Goal: Transaction & Acquisition: Purchase product/service

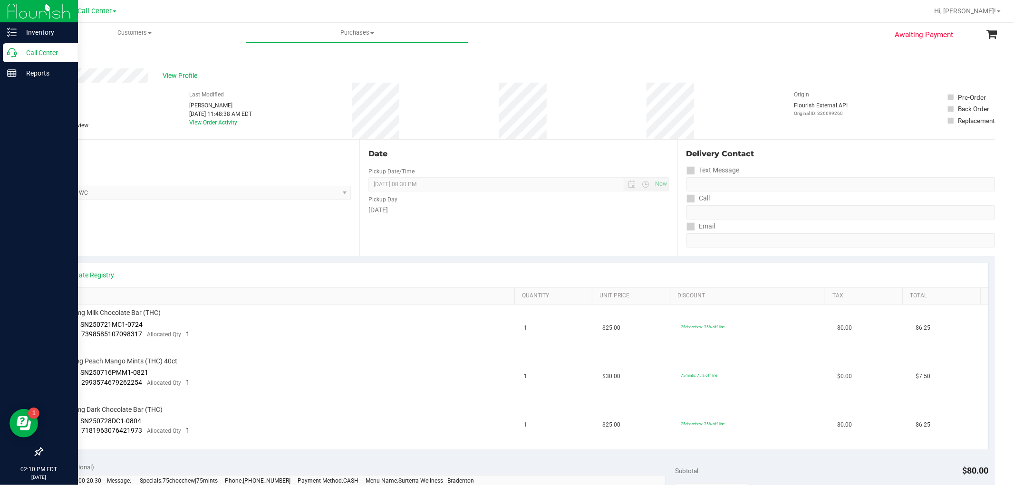
click at [17, 53] on p "Call Center" at bounding box center [45, 52] width 57 height 11
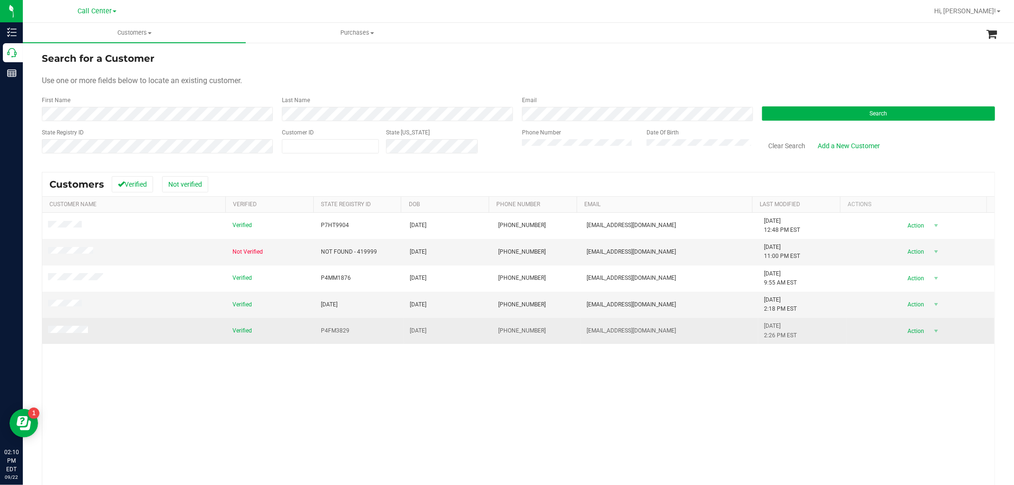
click at [74, 326] on td at bounding box center [134, 331] width 184 height 26
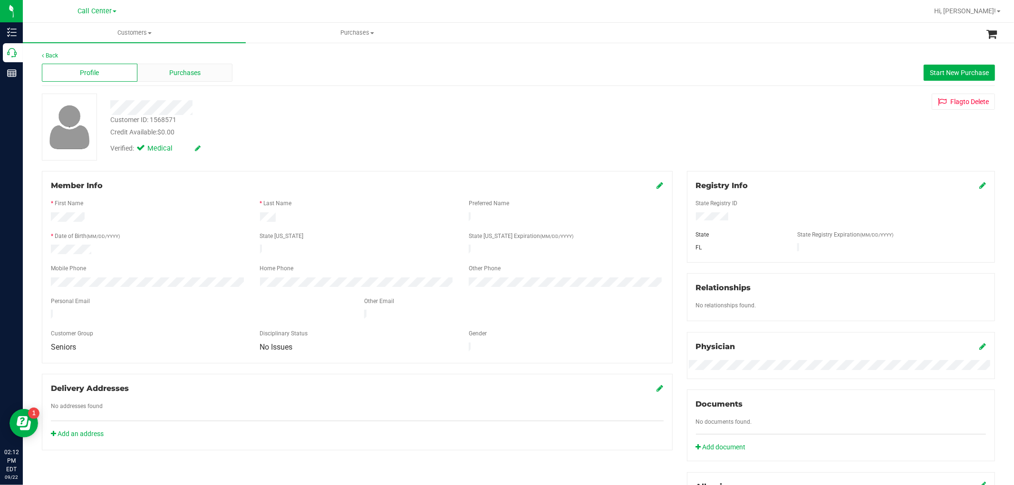
click at [150, 68] on div "Purchases" at bounding box center [185, 73] width 96 height 18
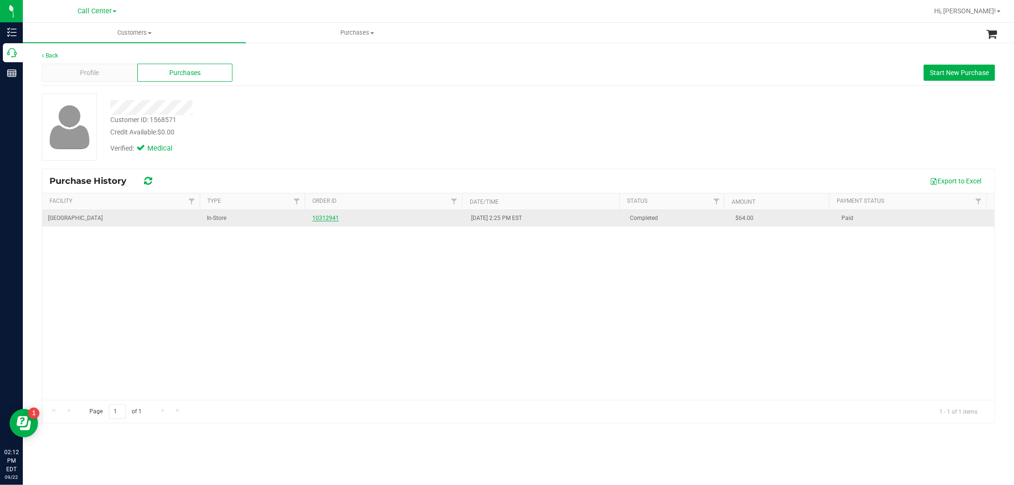
click at [332, 220] on link "10312941" at bounding box center [325, 218] width 27 height 7
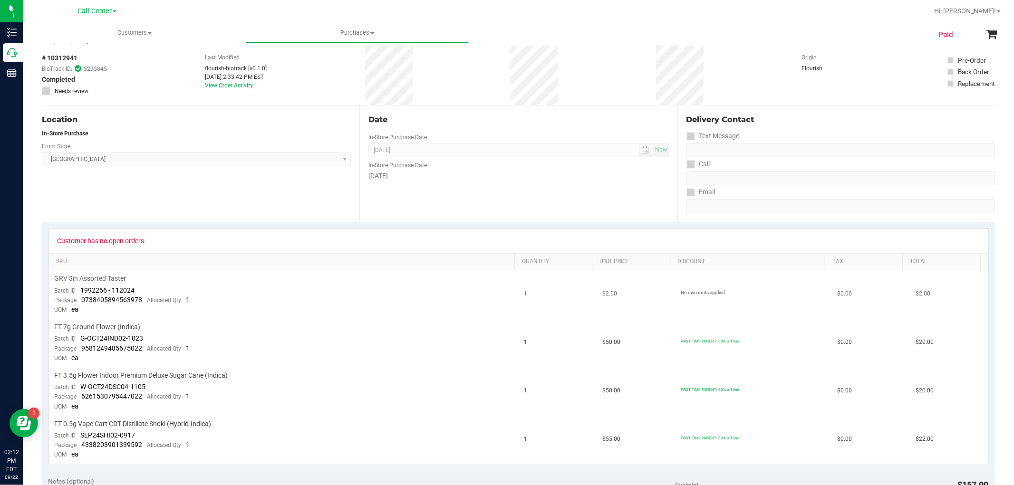
scroll to position [106, 0]
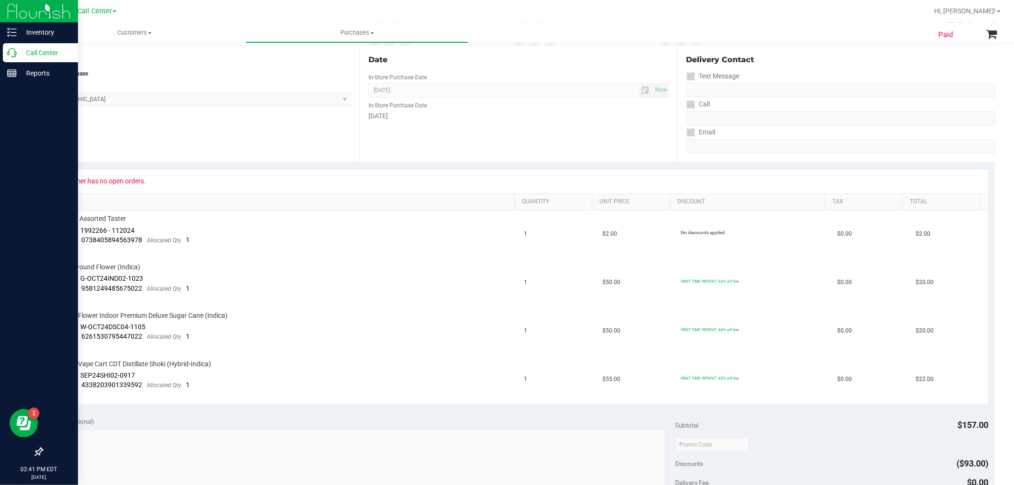
click at [15, 49] on icon at bounding box center [12, 53] width 10 height 10
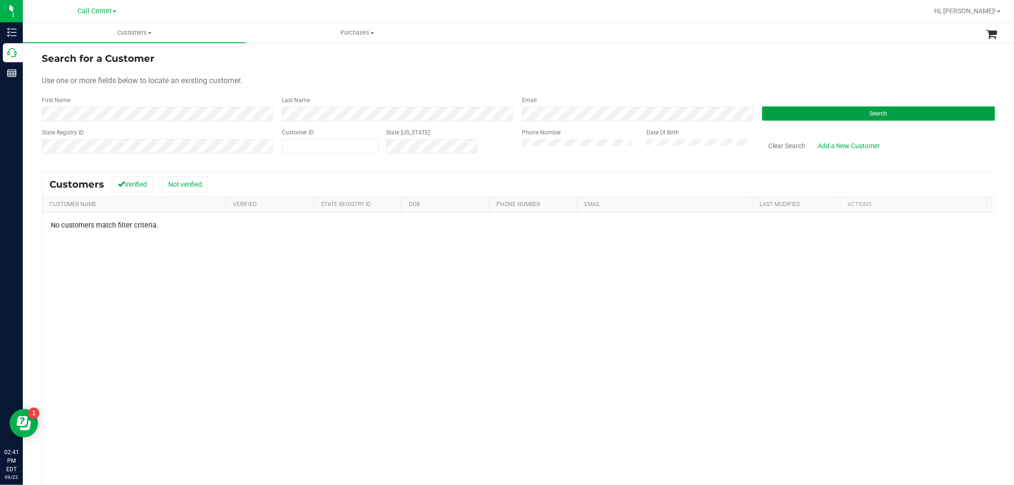
click at [790, 112] on button "Search" at bounding box center [878, 113] width 233 height 14
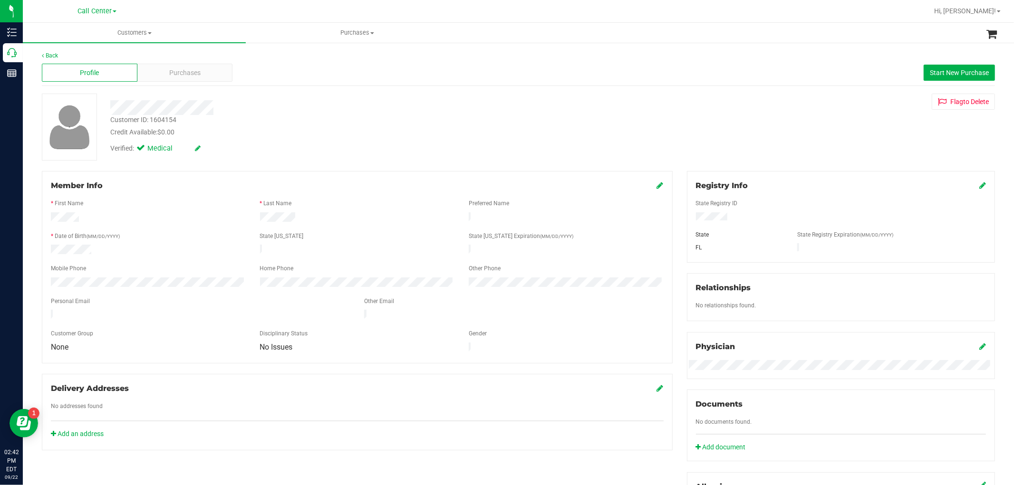
click at [165, 120] on div "Customer ID: 1604154" at bounding box center [143, 120] width 66 height 10
copy div "1604154"
click at [154, 73] on div "Purchases" at bounding box center [185, 73] width 96 height 18
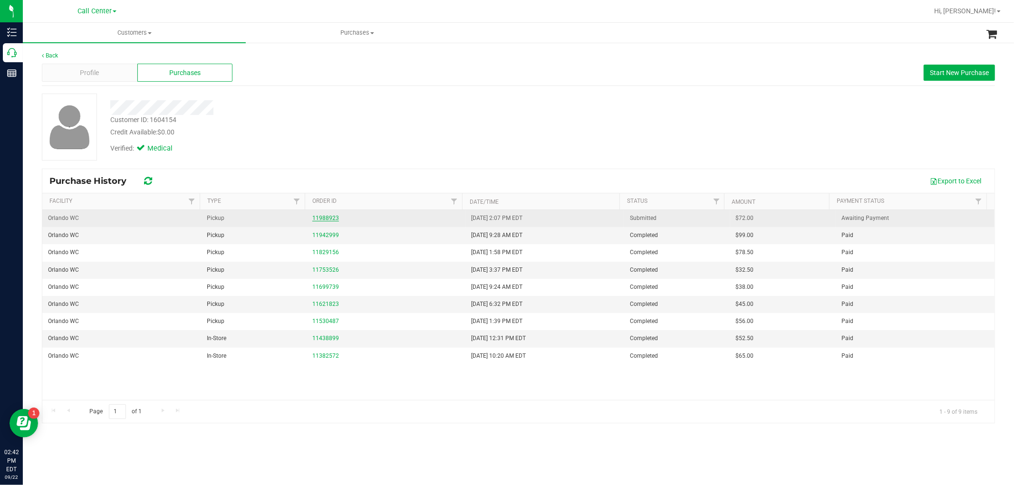
drag, startPoint x: 578, startPoint y: 302, endPoint x: 318, endPoint y: 221, distance: 272.6
click at [318, 221] on link "11988923" at bounding box center [325, 218] width 27 height 7
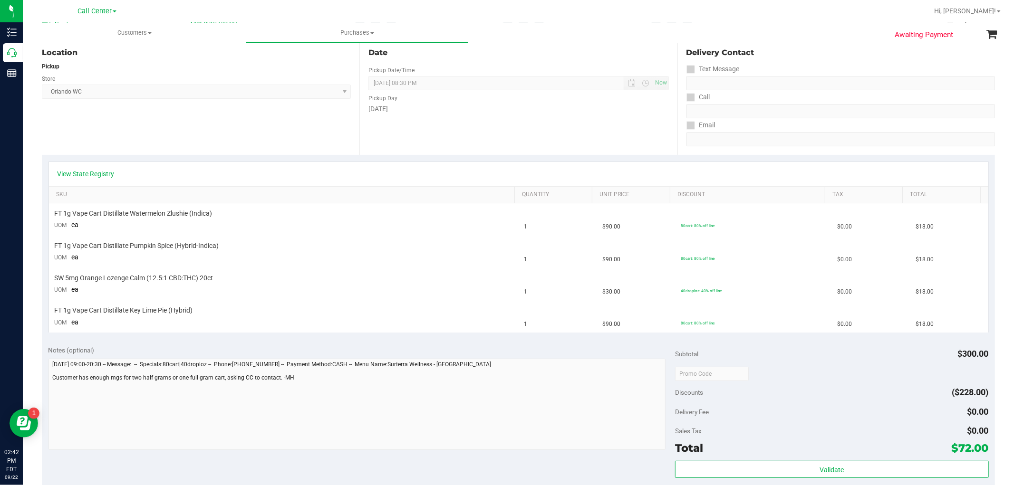
scroll to position [106, 0]
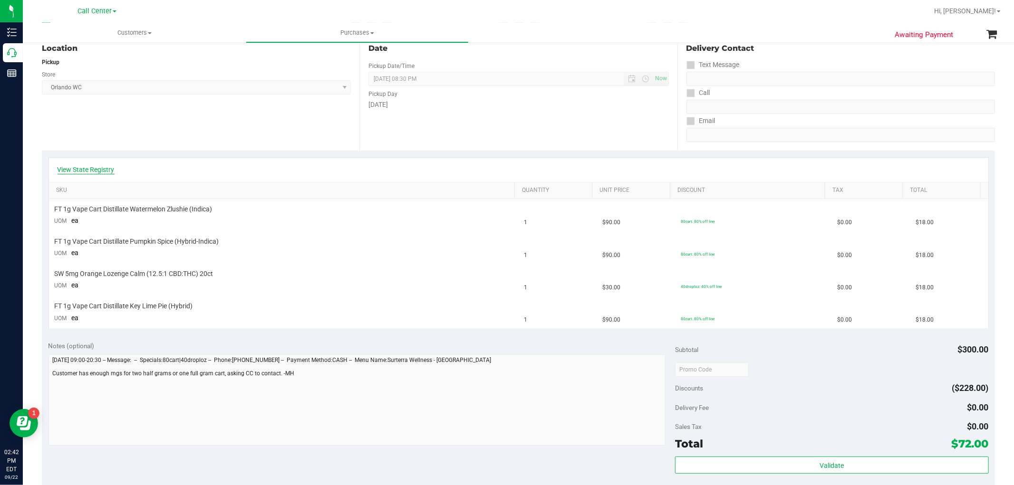
click at [73, 170] on link "View State Registry" at bounding box center [86, 170] width 57 height 10
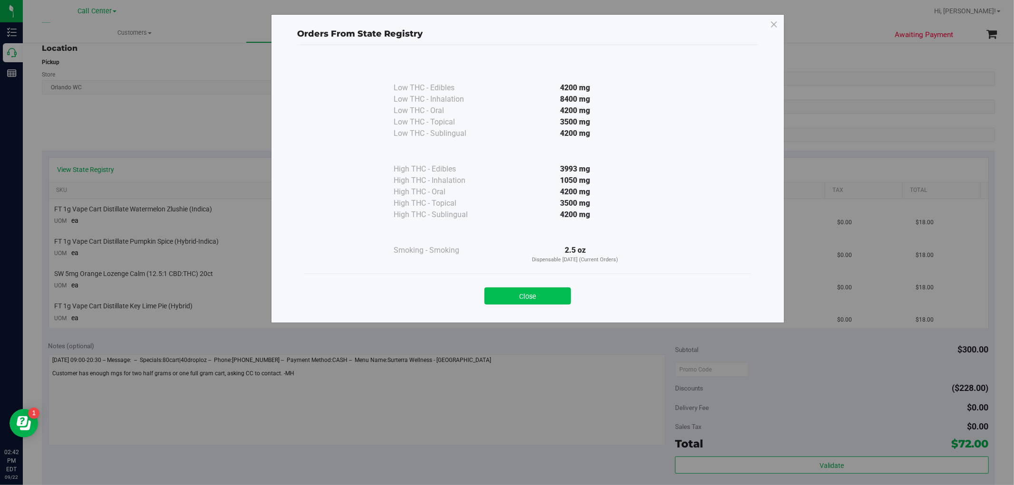
click at [535, 297] on button "Close" at bounding box center [527, 296] width 87 height 17
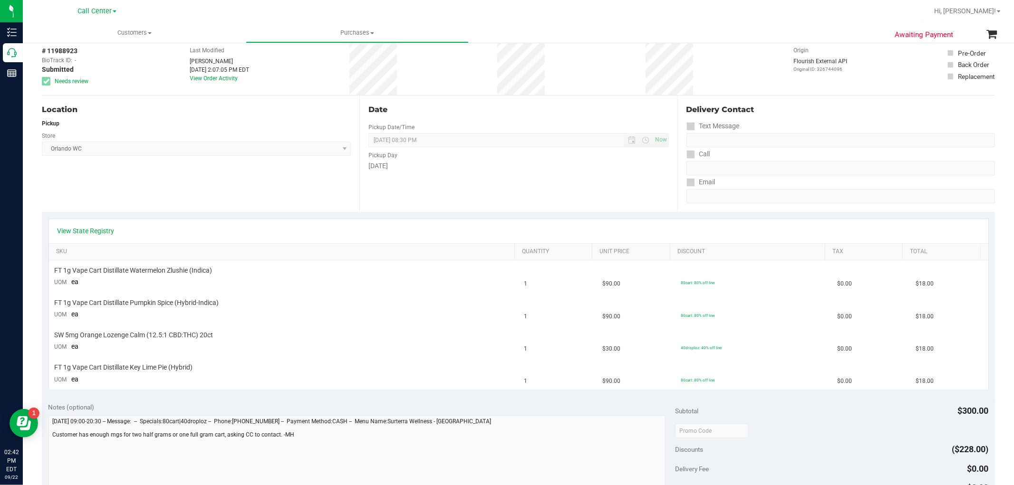
scroll to position [0, 0]
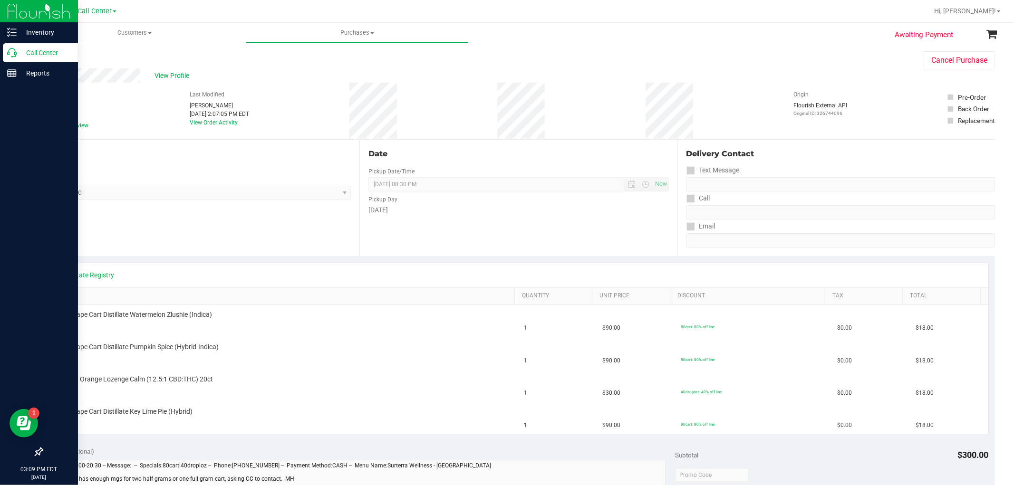
click at [13, 55] on icon at bounding box center [12, 53] width 10 height 10
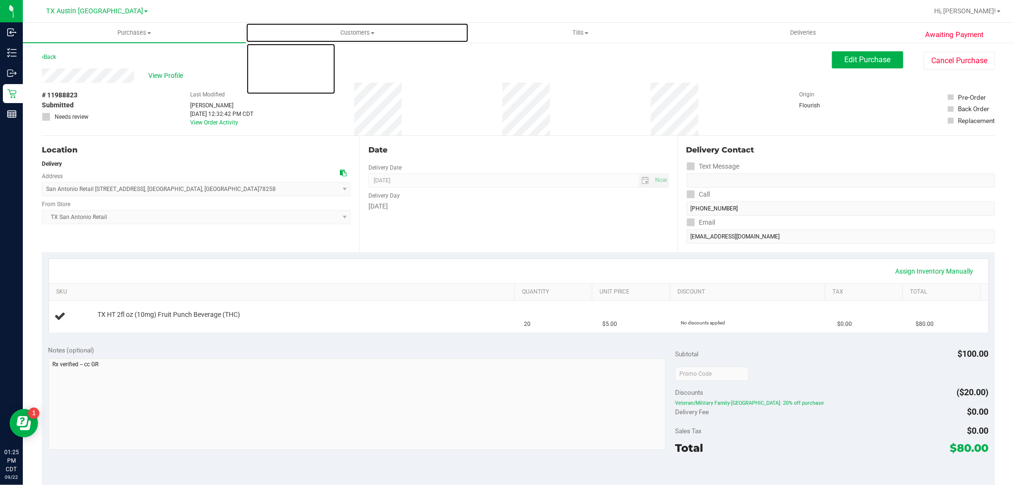
click at [348, 32] on span "Customers" at bounding box center [357, 33] width 222 height 9
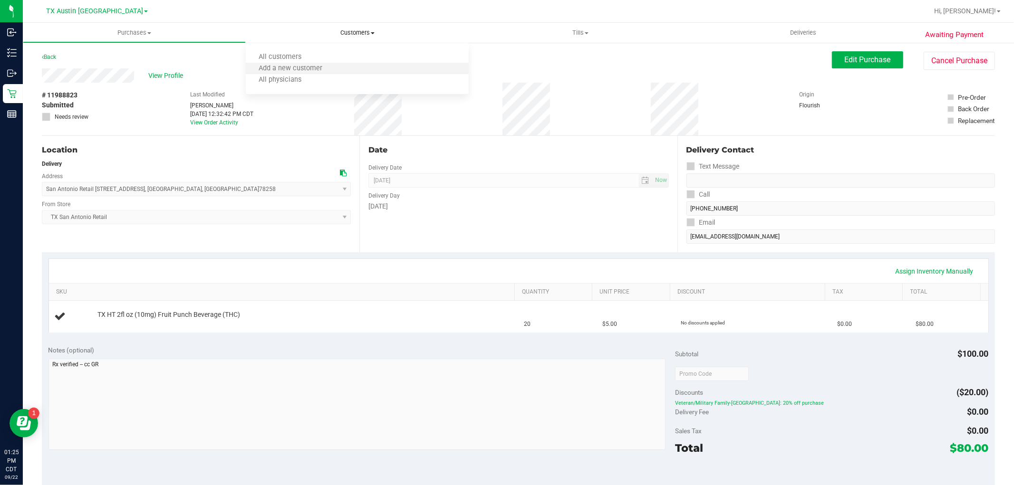
click at [342, 63] on li "Add a new customer" at bounding box center [357, 68] width 223 height 11
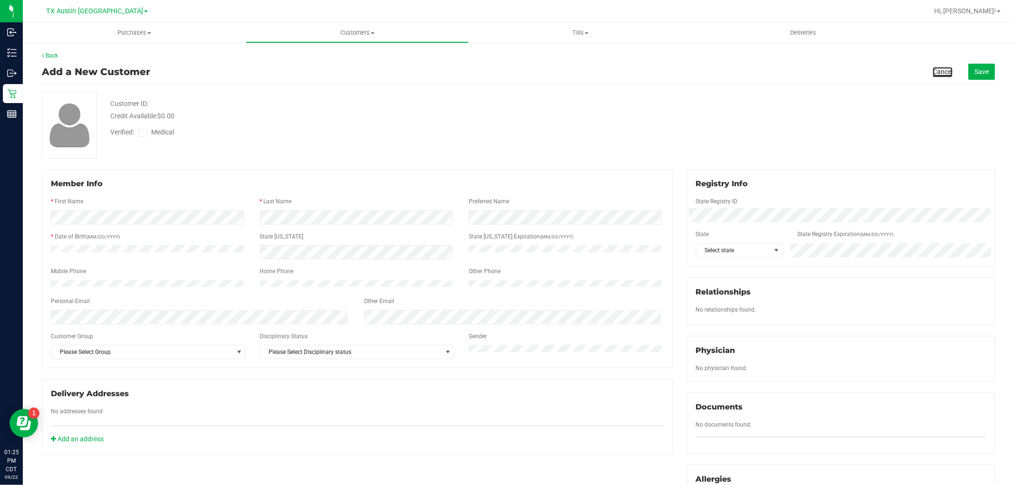
click at [942, 70] on link "Cancel" at bounding box center [943, 72] width 20 height 10
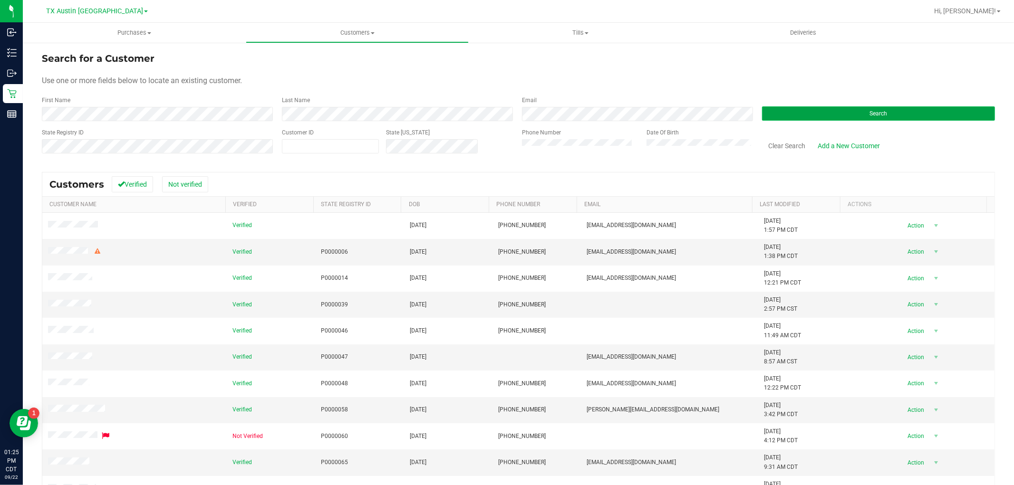
click at [794, 112] on button "Search" at bounding box center [878, 113] width 233 height 14
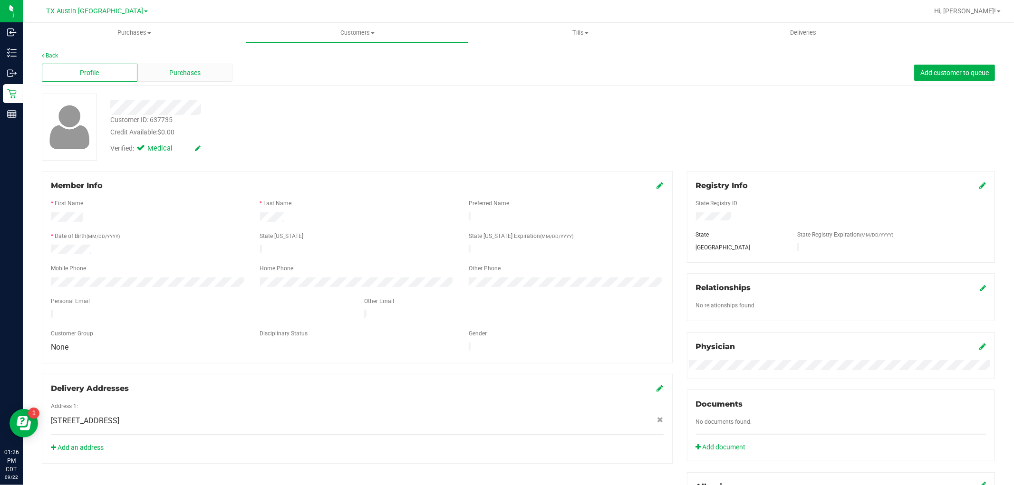
click at [197, 77] on span "Purchases" at bounding box center [184, 73] width 31 height 10
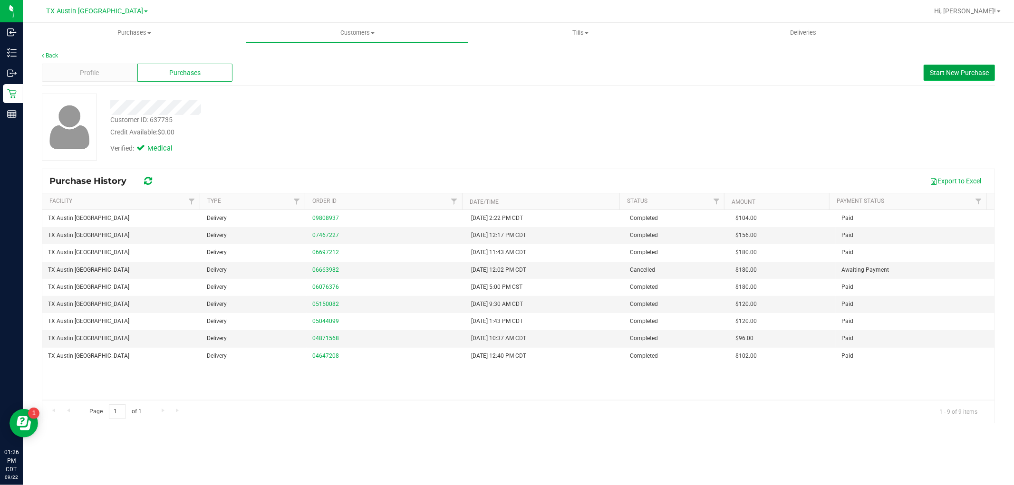
click at [948, 69] on span "Start New Purchase" at bounding box center [959, 73] width 59 height 8
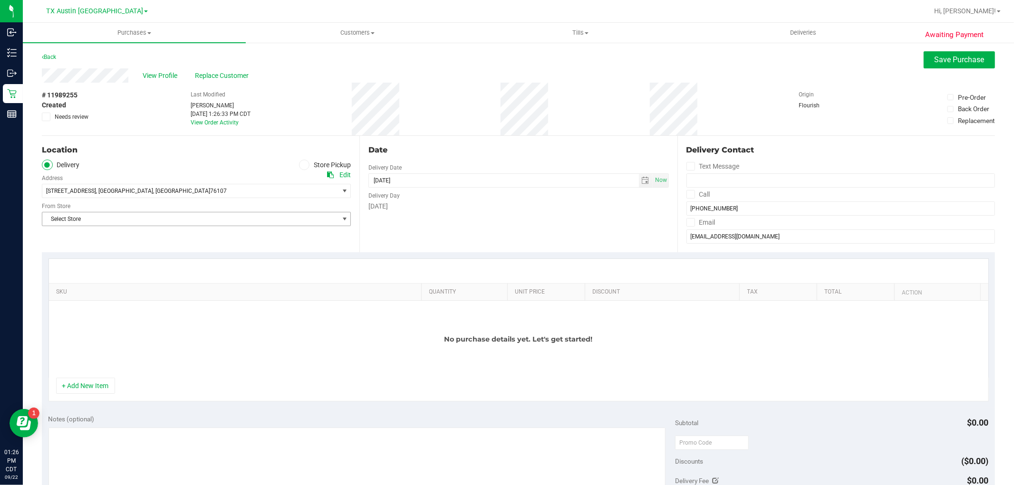
click at [341, 216] on span "select" at bounding box center [345, 219] width 8 height 8
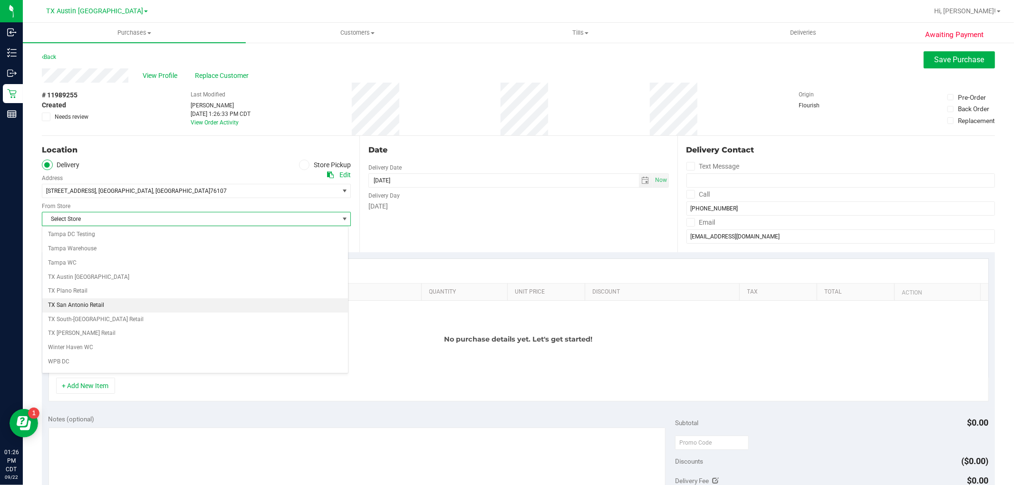
scroll to position [686, 0]
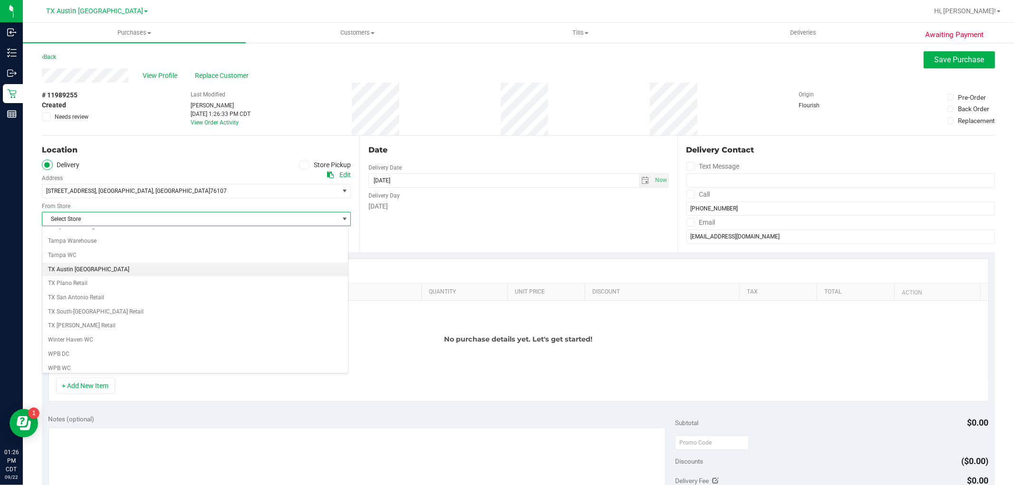
click at [84, 270] on li "TX Austin [GEOGRAPHIC_DATA]" at bounding box center [195, 270] width 306 height 14
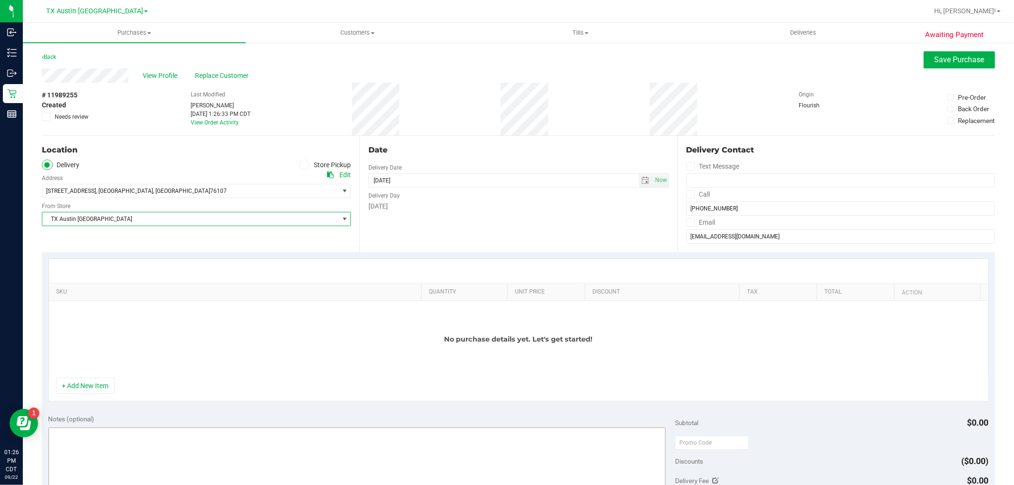
drag, startPoint x: 96, startPoint y: 382, endPoint x: 100, endPoint y: 374, distance: 8.7
click at [96, 379] on button "+ Add New Item" at bounding box center [85, 386] width 59 height 16
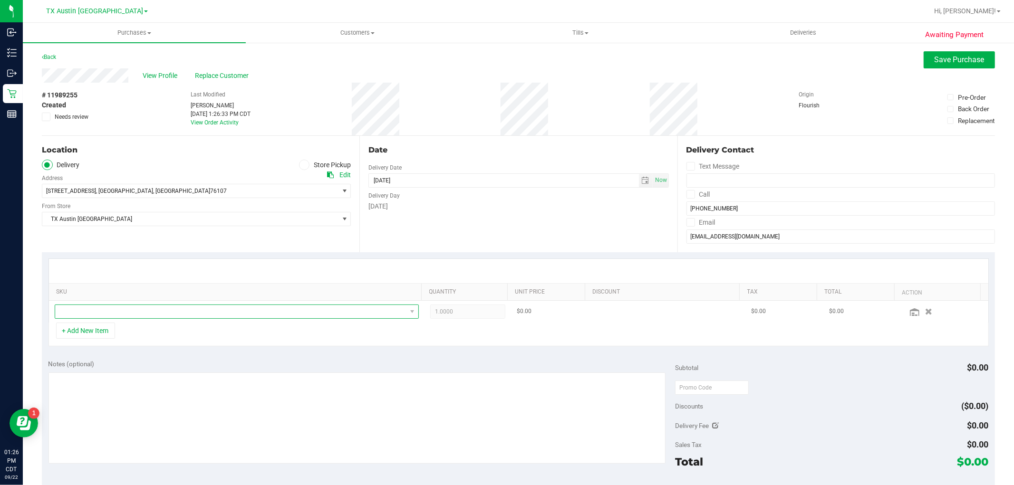
click at [145, 314] on span "NO DATA FOUND" at bounding box center [230, 311] width 351 height 13
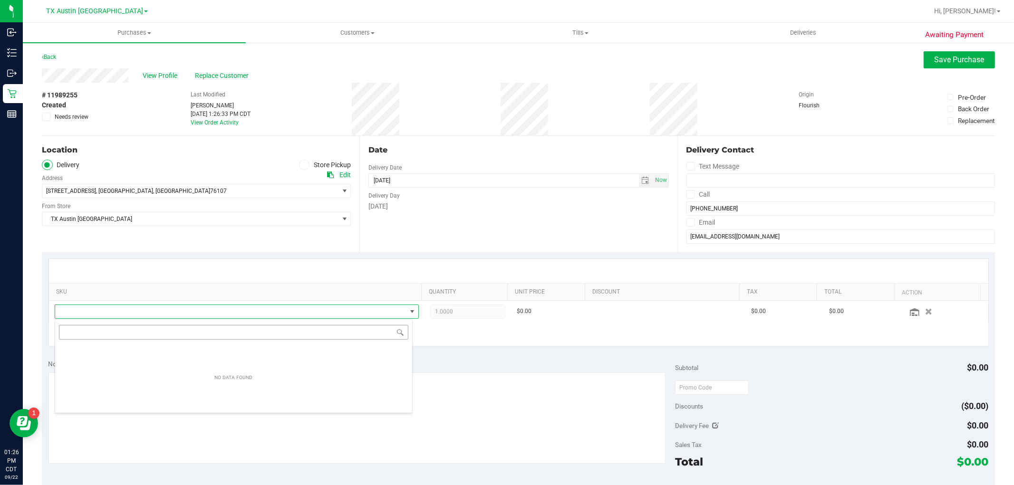
scroll to position [14, 355]
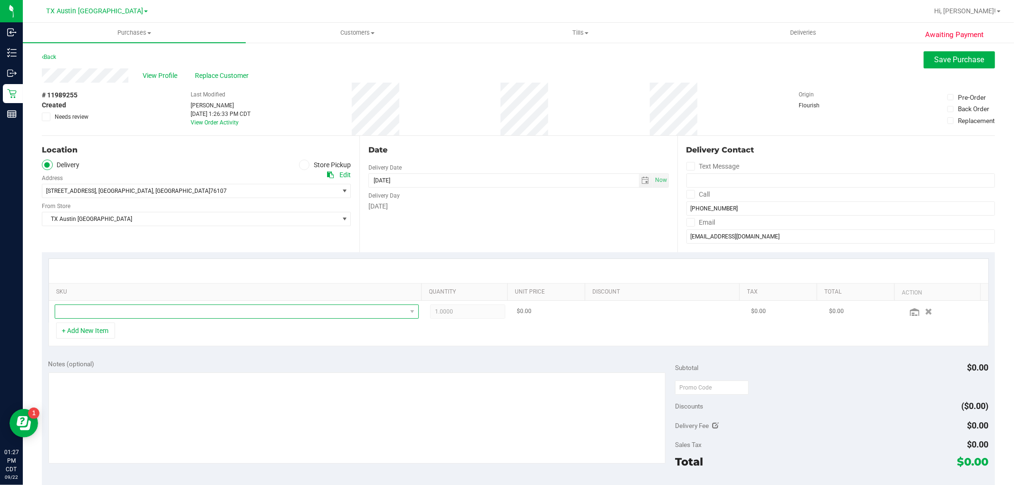
click at [278, 314] on span "NO DATA FOUND" at bounding box center [230, 311] width 351 height 13
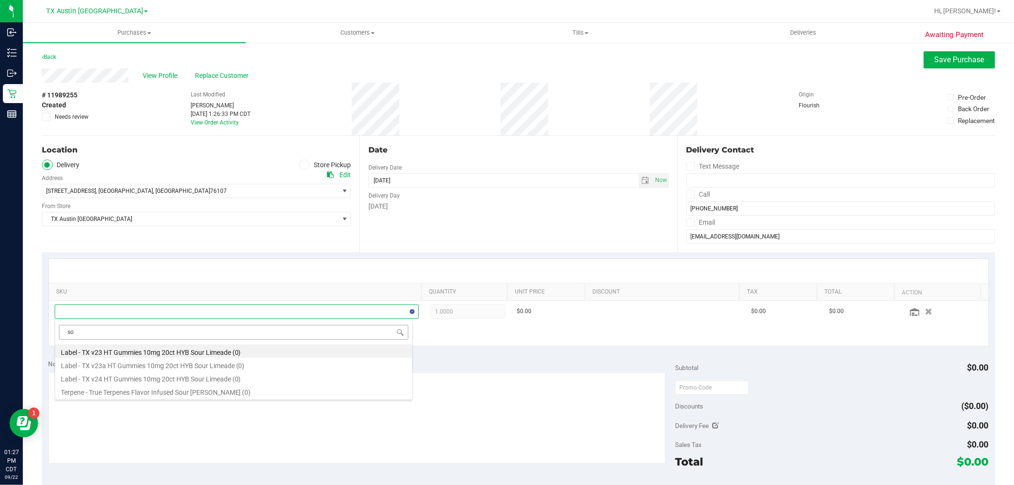
type input "s"
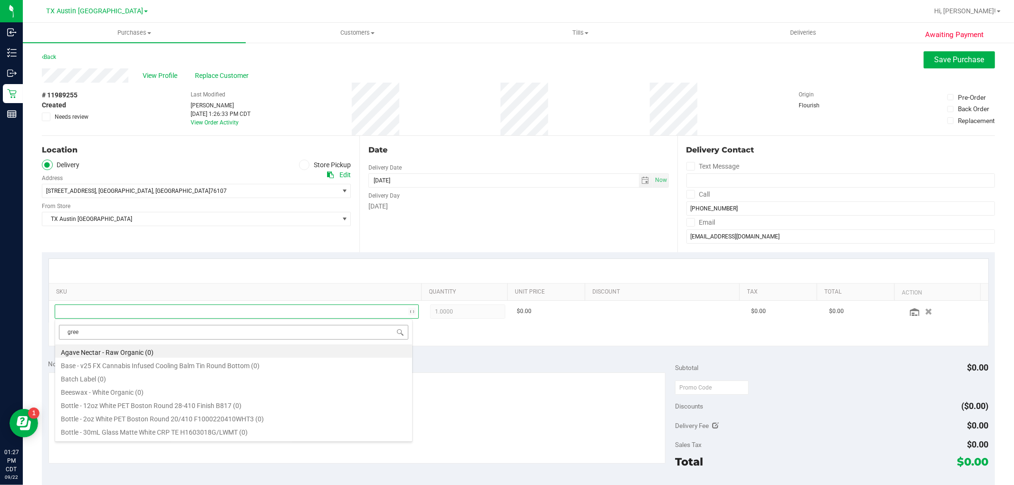
type input "green"
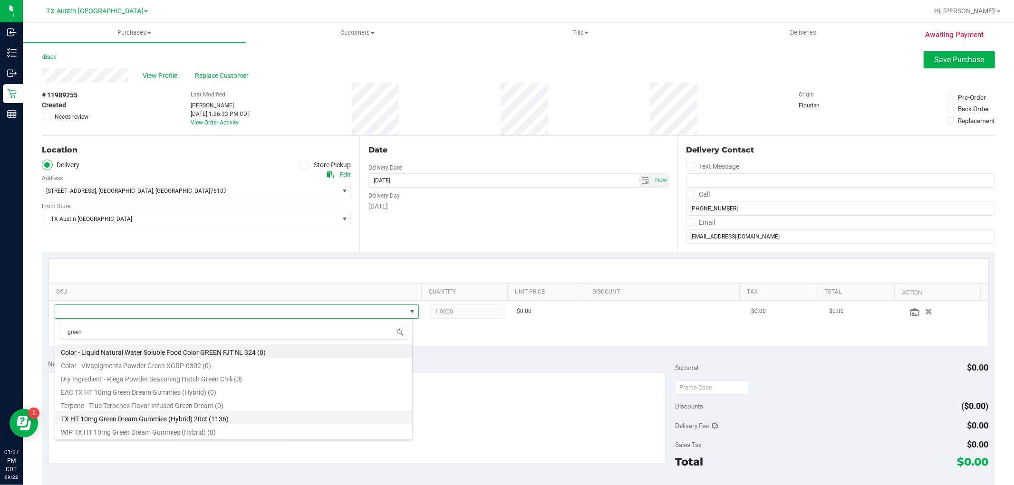
click at [253, 424] on li "TX HT 10mg Green Dream Gummies (Hybrid) 20ct (1136)" at bounding box center [233, 417] width 357 height 13
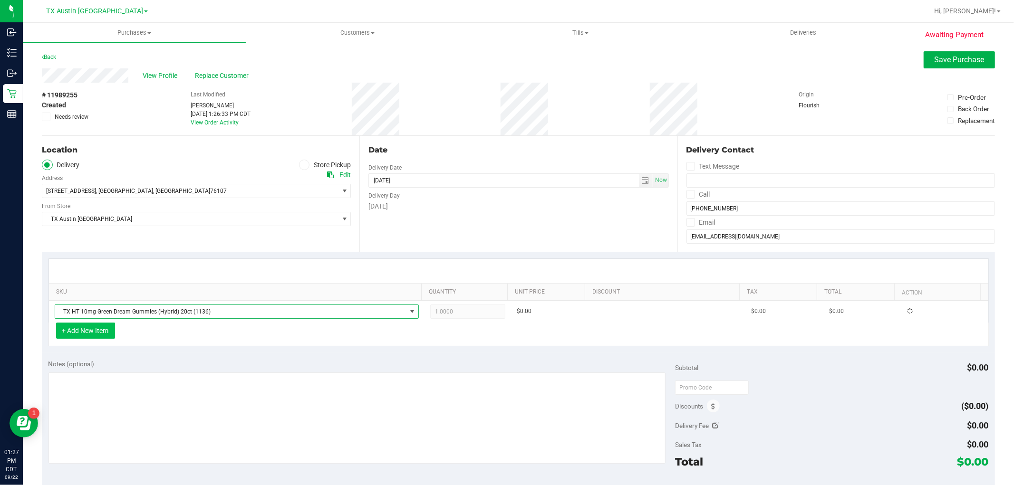
click at [101, 329] on button "+ Add New Item" at bounding box center [85, 331] width 59 height 16
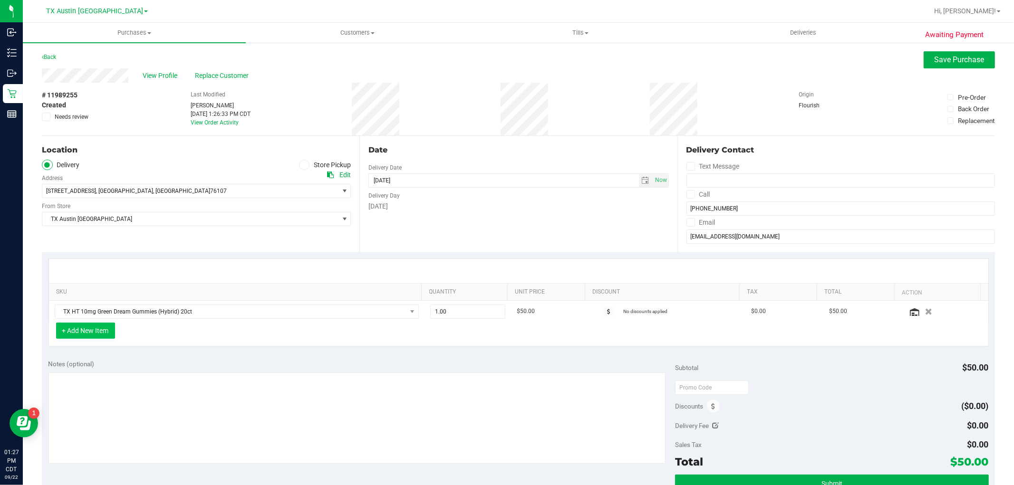
click at [98, 338] on button "+ Add New Item" at bounding box center [85, 331] width 59 height 16
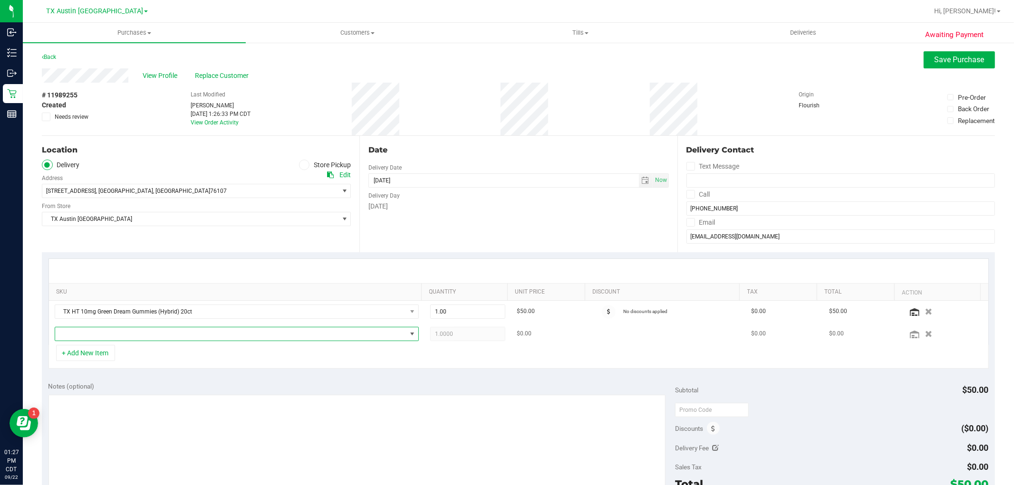
click at [98, 338] on span "NO DATA FOUND" at bounding box center [230, 334] width 351 height 13
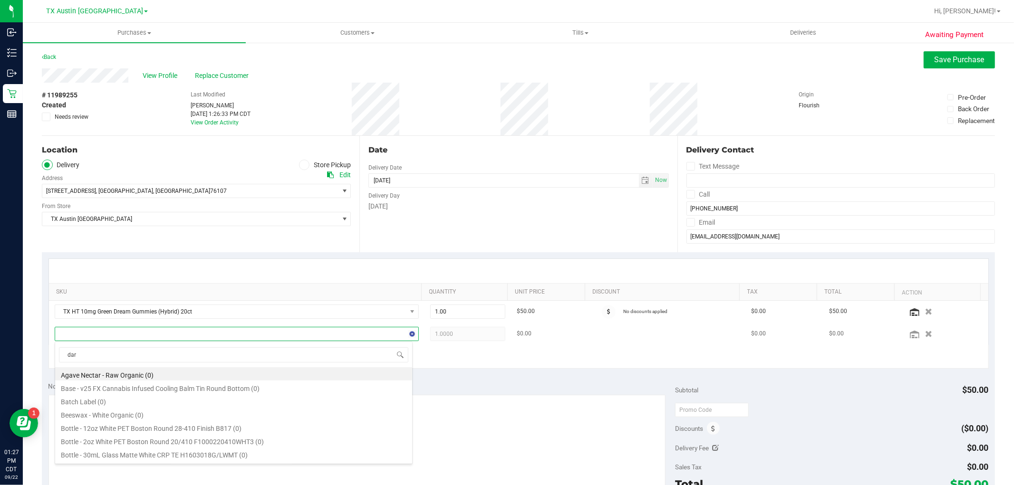
type input "dark"
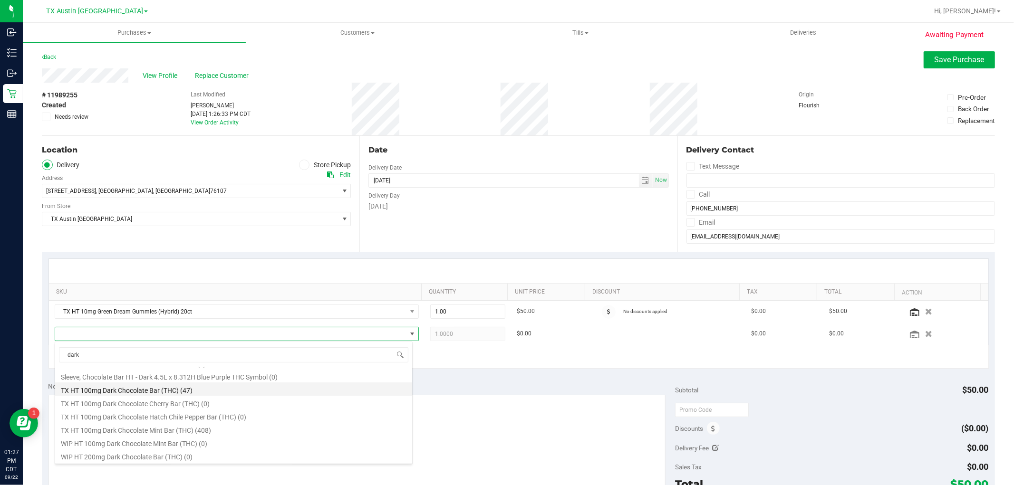
click at [203, 390] on li "TX HT 100mg Dark Chocolate Bar (THC) (47)" at bounding box center [233, 389] width 357 height 13
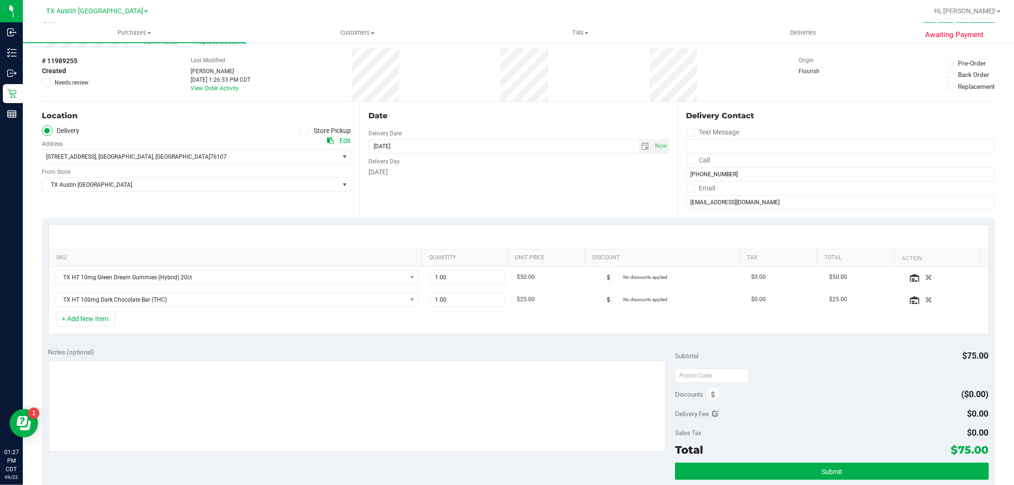
scroll to position [53, 0]
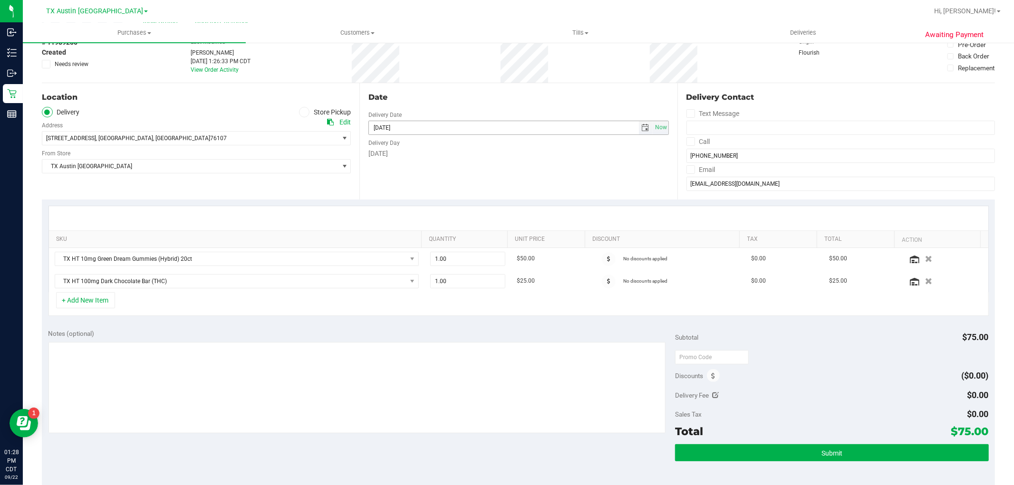
click at [642, 128] on span "select" at bounding box center [646, 128] width 8 height 8
click at [415, 226] on link "24" at bounding box center [416, 224] width 14 height 15
type input "[DATE]"
click at [395, 379] on textarea at bounding box center [356, 387] width 617 height 91
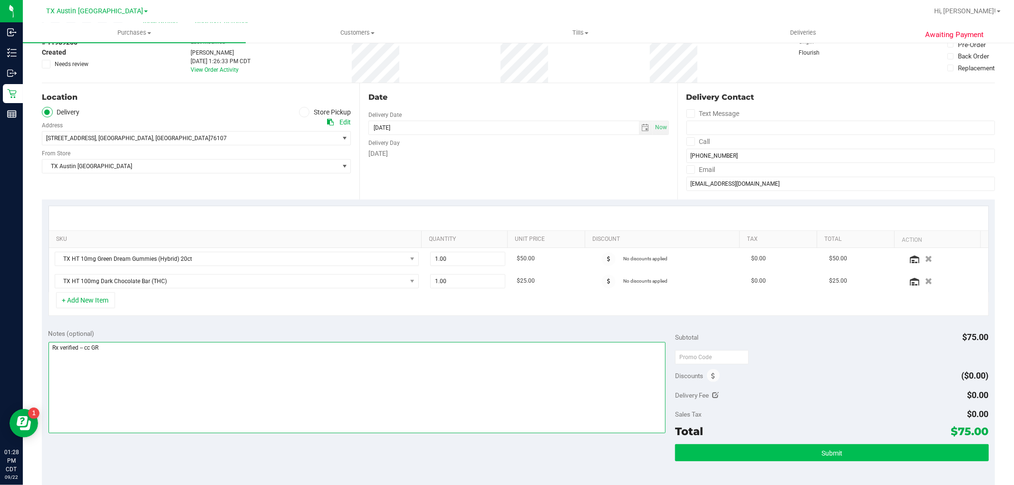
type textarea "Rx verified -- cc GR"
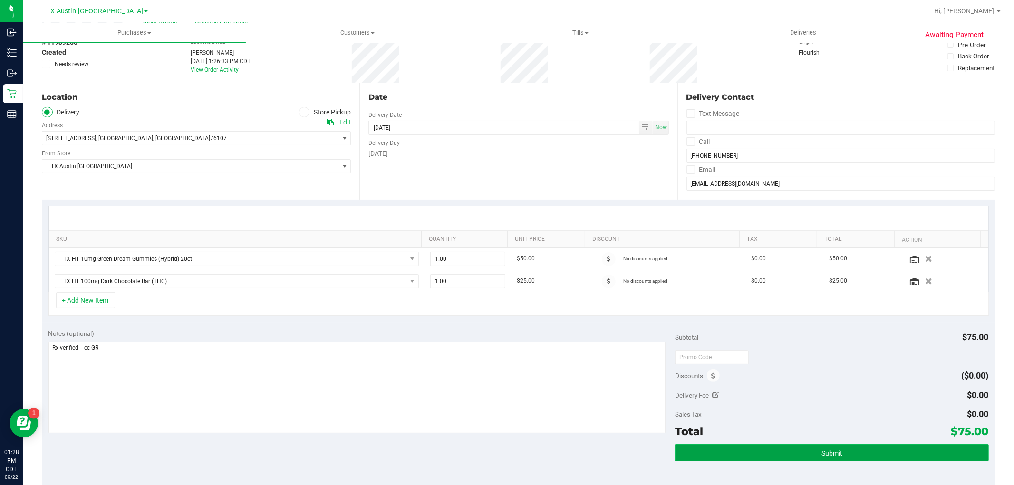
click at [859, 449] on button "Submit" at bounding box center [831, 452] width 313 height 17
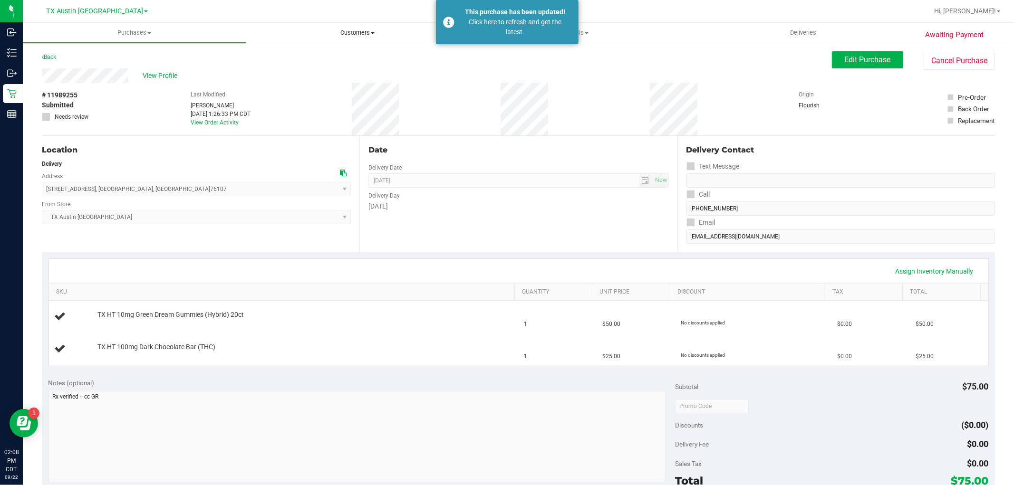
click at [358, 27] on uib-tab-heading "Customers All customers Add a new customer All physicians" at bounding box center [357, 32] width 222 height 19
click at [347, 54] on li "All customers" at bounding box center [357, 57] width 223 height 11
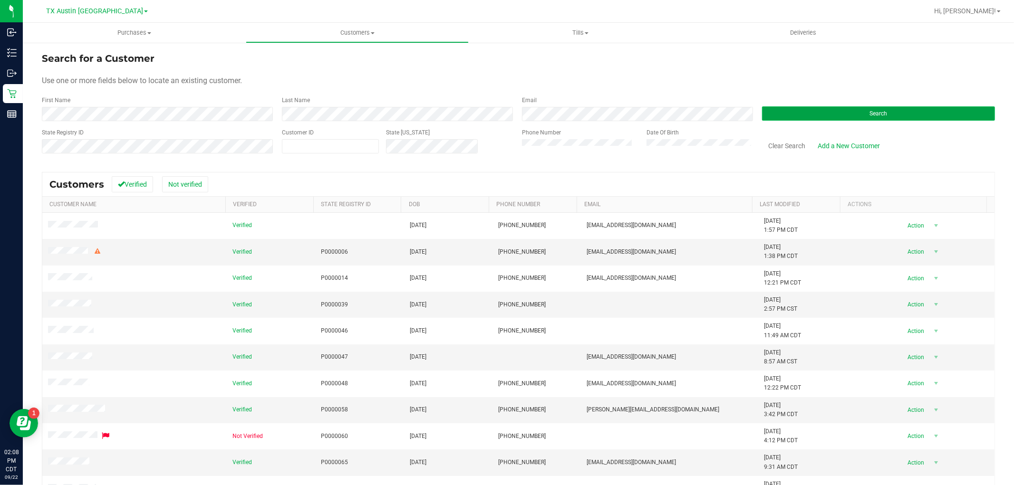
click at [801, 113] on button "Search" at bounding box center [878, 113] width 233 height 14
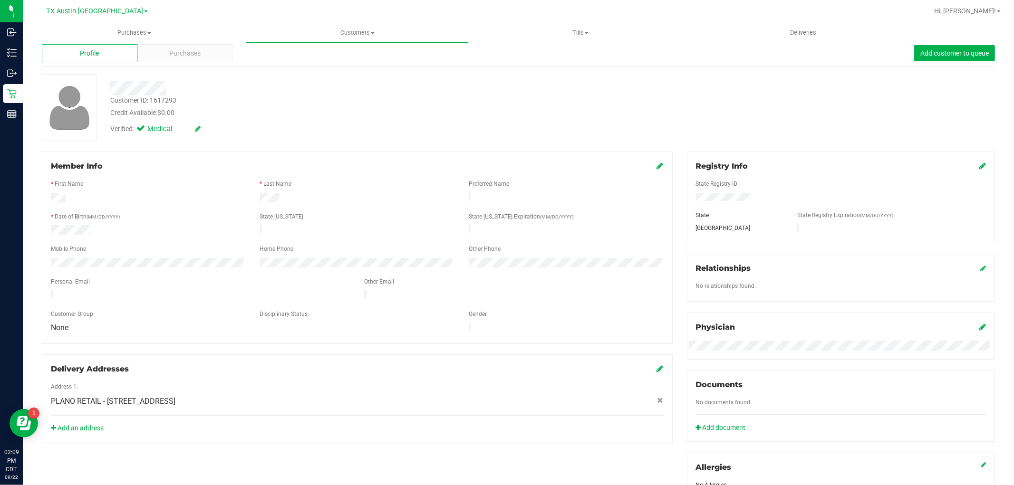
scroll to position [17, 0]
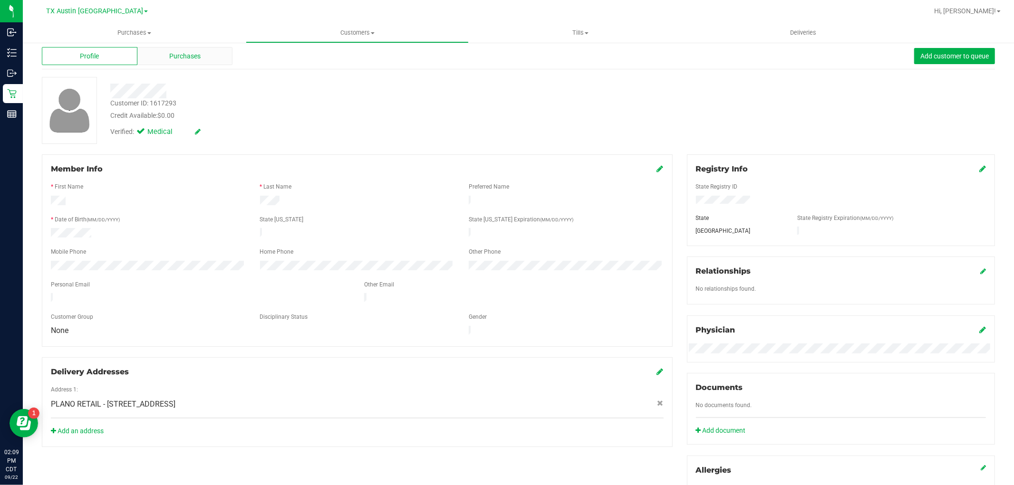
click at [187, 63] on div "Purchases" at bounding box center [185, 56] width 96 height 18
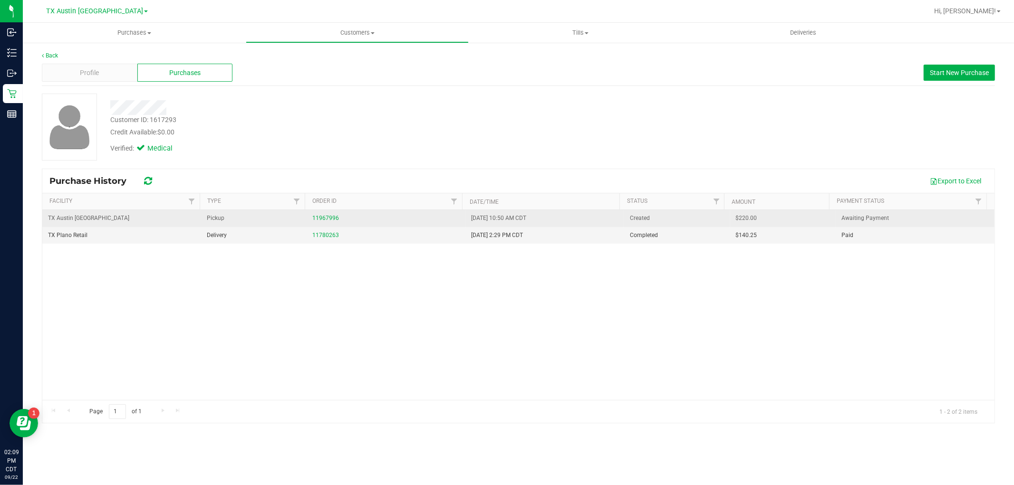
click at [324, 214] on div "11967996" at bounding box center [385, 218] width 147 height 9
click at [324, 219] on link "11967996" at bounding box center [325, 218] width 27 height 7
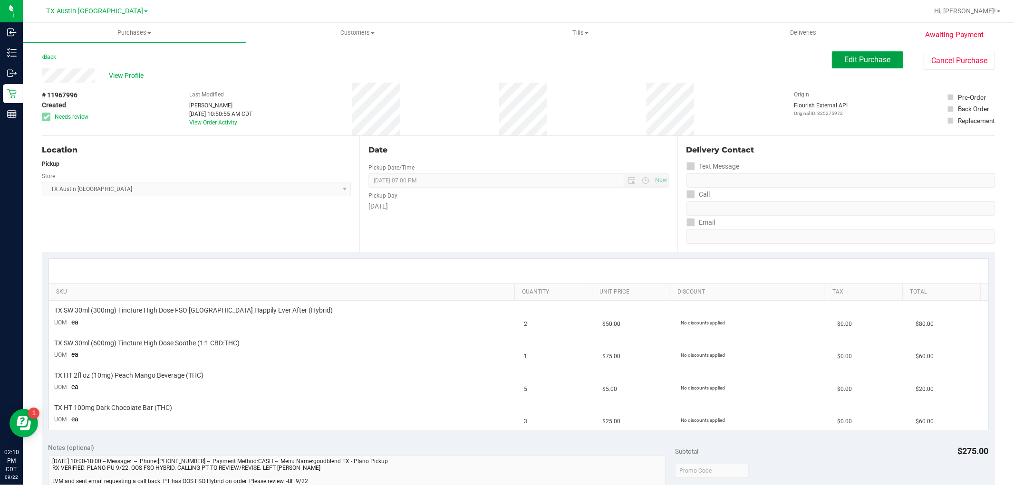
click at [845, 53] on button "Edit Purchase" at bounding box center [867, 59] width 71 height 17
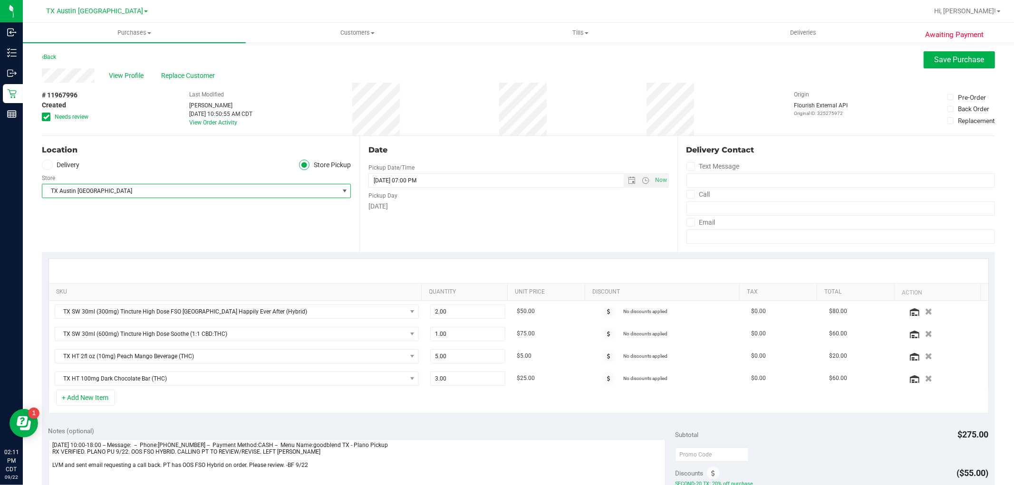
click at [341, 195] on span "select" at bounding box center [345, 191] width 8 height 8
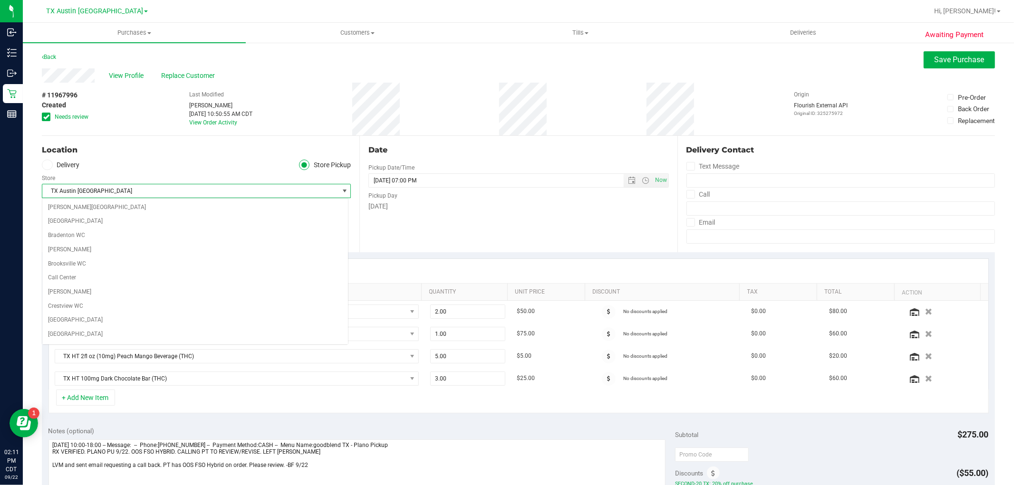
scroll to position [597, 0]
click at [75, 164] on label "Delivery" at bounding box center [61, 165] width 38 height 11
click at [0, 0] on input "Delivery" at bounding box center [0, 0] width 0 height 0
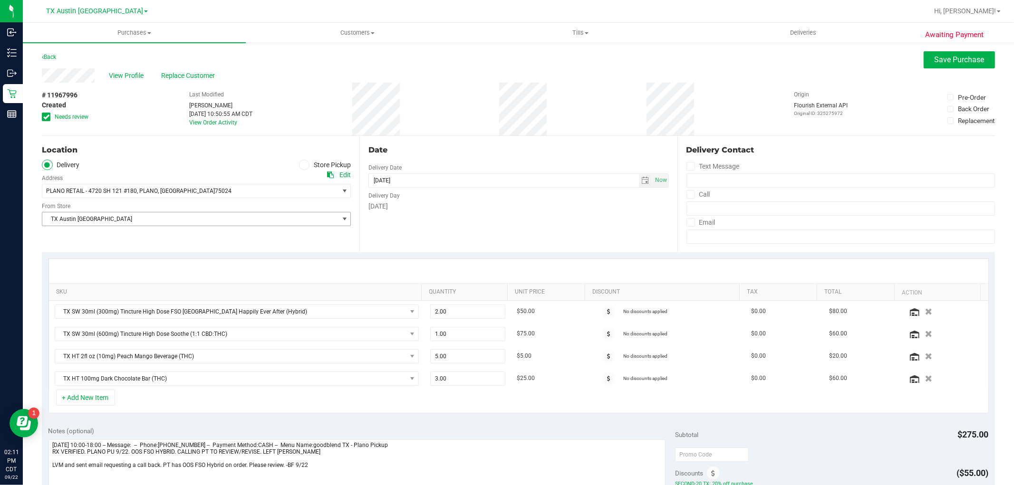
click at [115, 224] on span "TX Austin [GEOGRAPHIC_DATA]" at bounding box center [190, 218] width 296 height 13
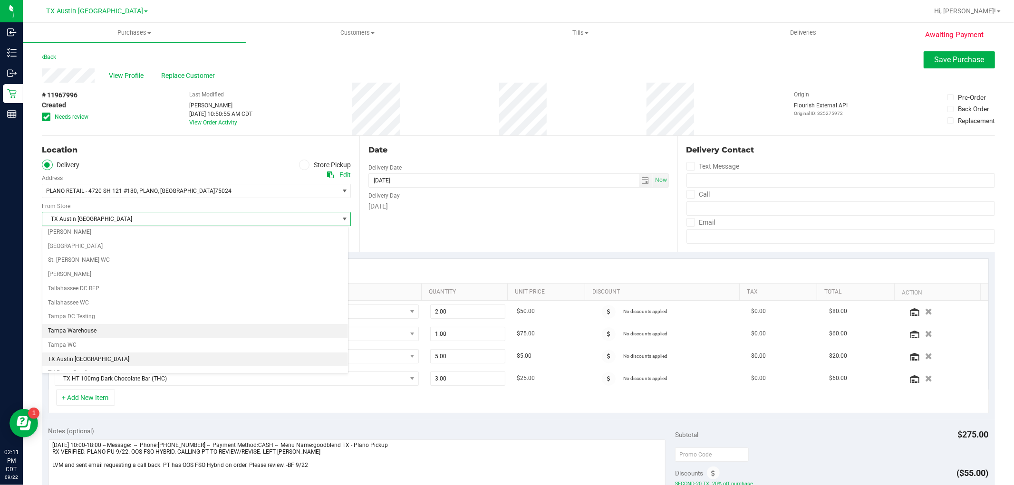
scroll to position [649, 0]
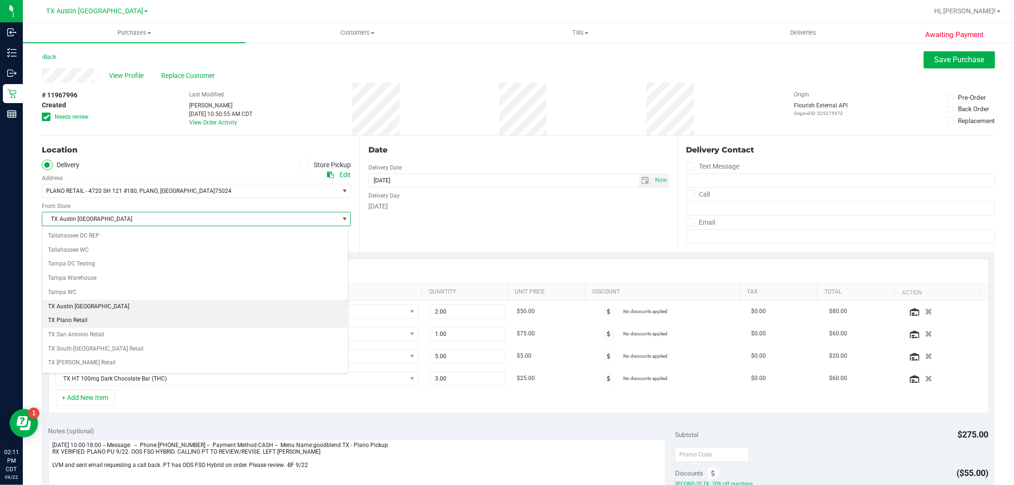
click at [70, 324] on li "TX Plano Retail" at bounding box center [195, 321] width 306 height 14
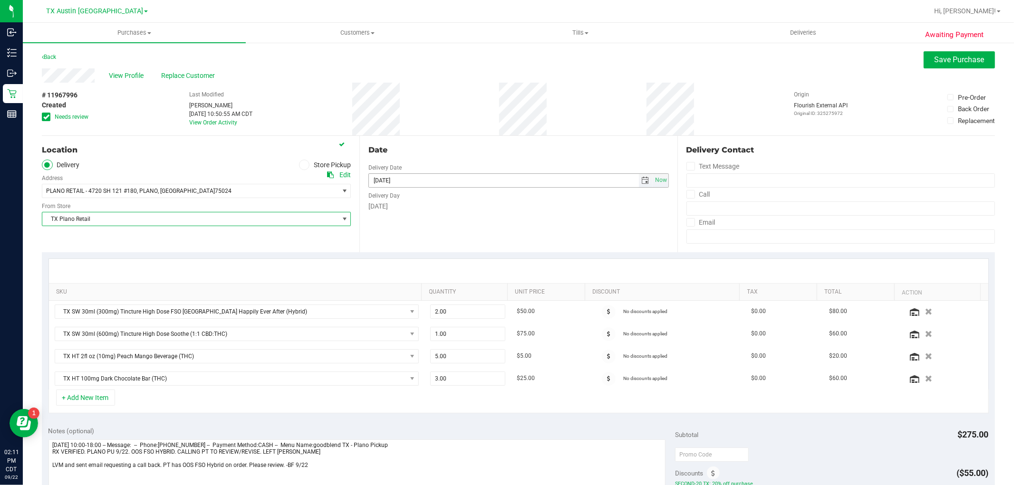
click at [642, 186] on span "select" at bounding box center [646, 180] width 14 height 13
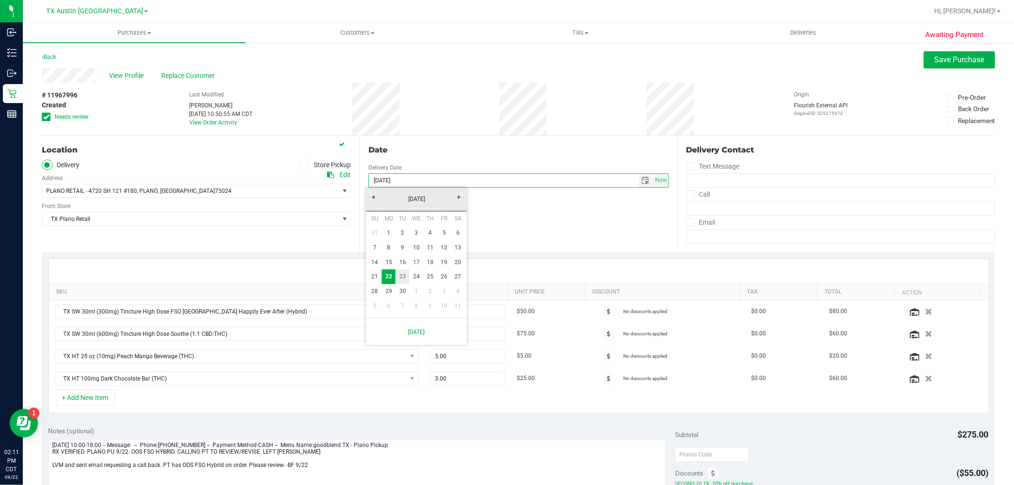
click at [400, 275] on link "23" at bounding box center [402, 277] width 14 height 15
type input "[DATE]"
click at [925, 332] on icon "button" at bounding box center [929, 333] width 8 height 7
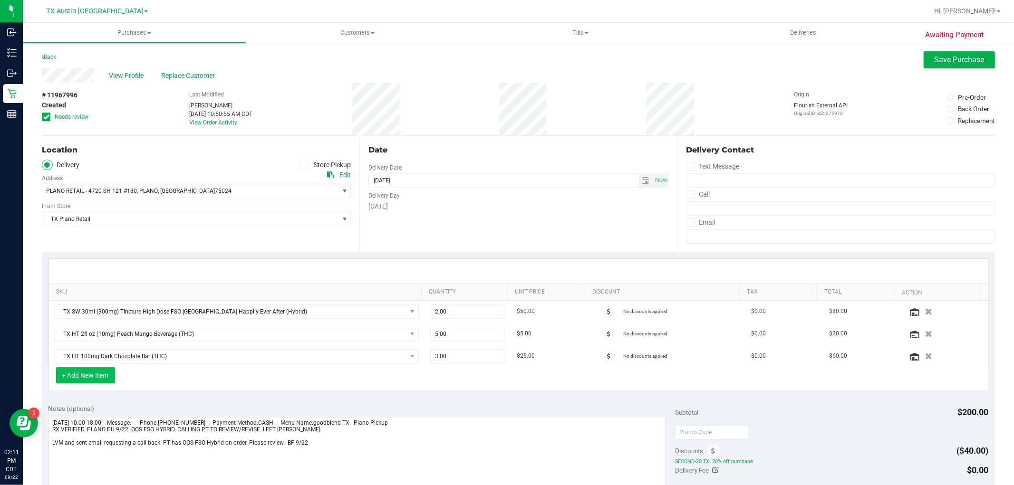
click at [81, 381] on button "+ Add New Item" at bounding box center [85, 375] width 59 height 16
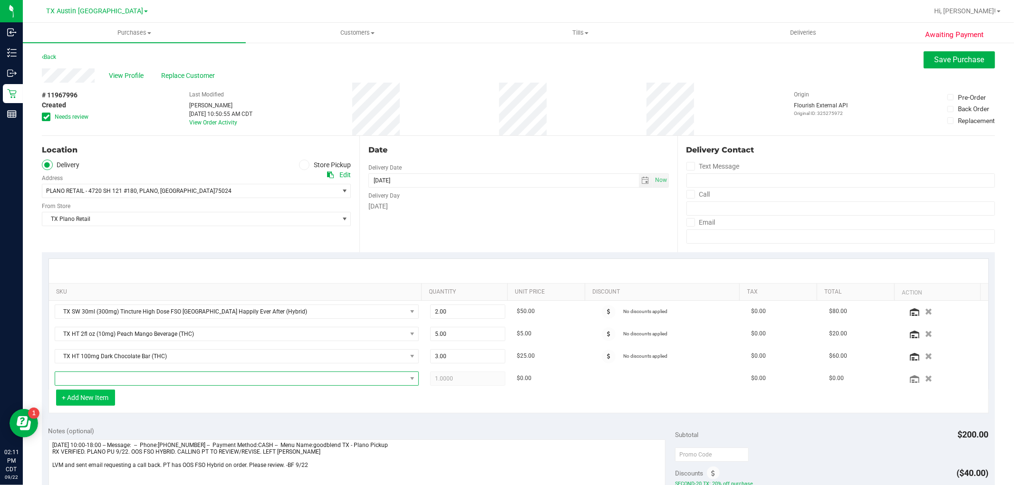
click at [81, 381] on span "NO DATA FOUND" at bounding box center [230, 378] width 351 height 13
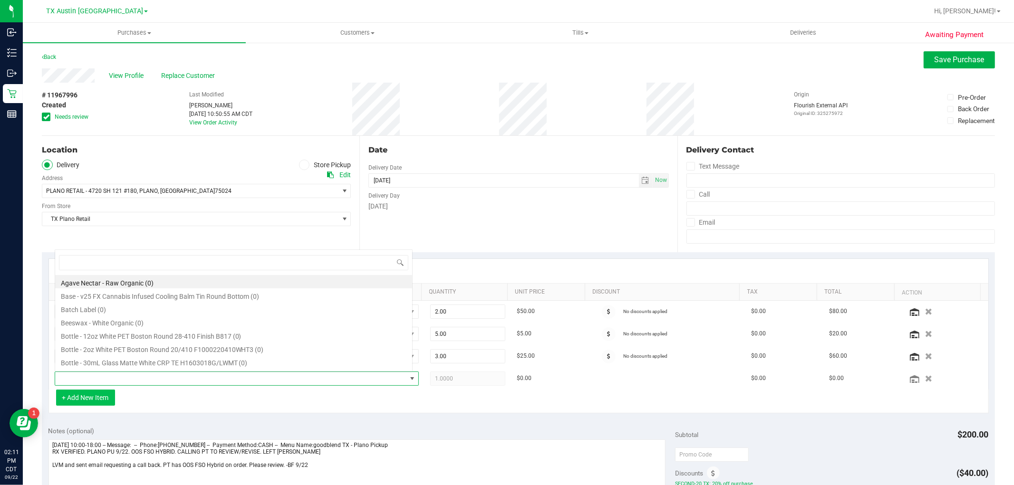
scroll to position [14, 355]
type input "indica"
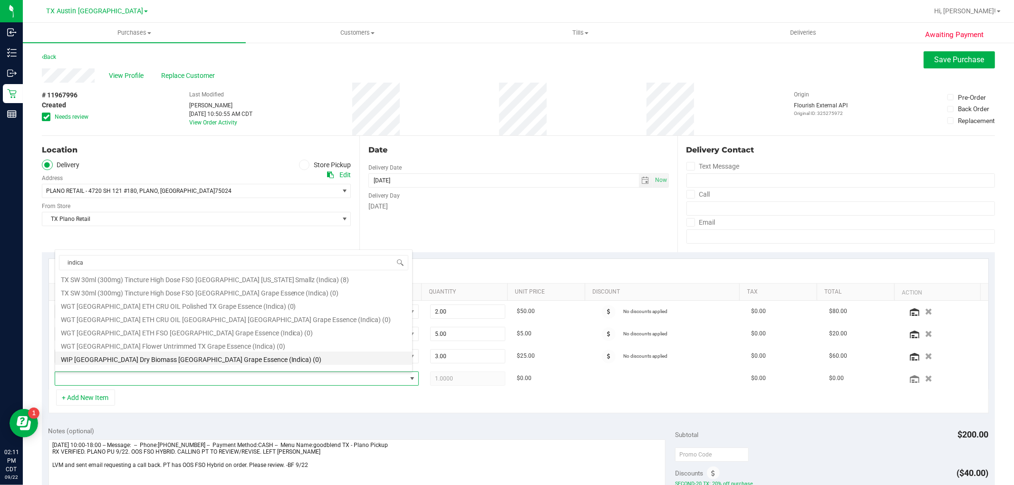
scroll to position [118, 0]
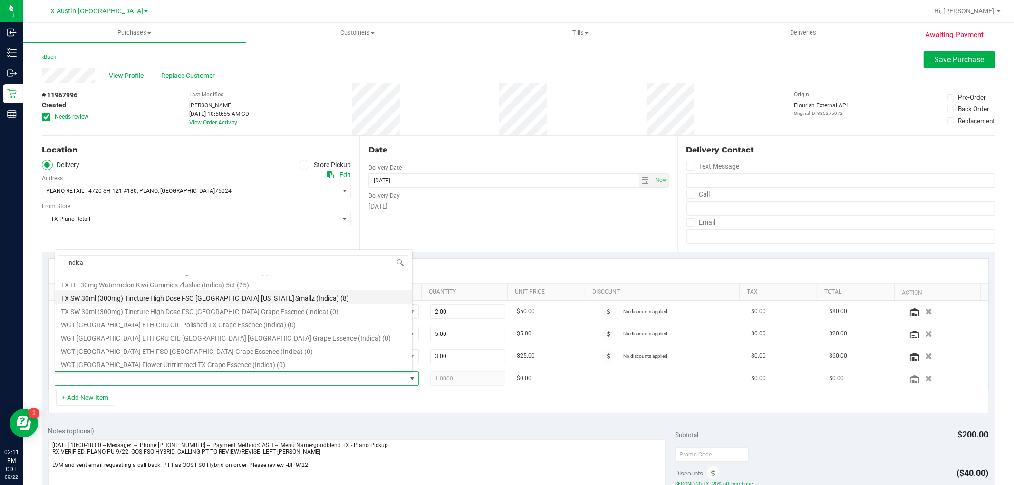
click at [274, 298] on li "TX SW 30ml (300mg) Tincture High Dose FSO [GEOGRAPHIC_DATA] [US_STATE] Smallz (…" at bounding box center [233, 296] width 357 height 13
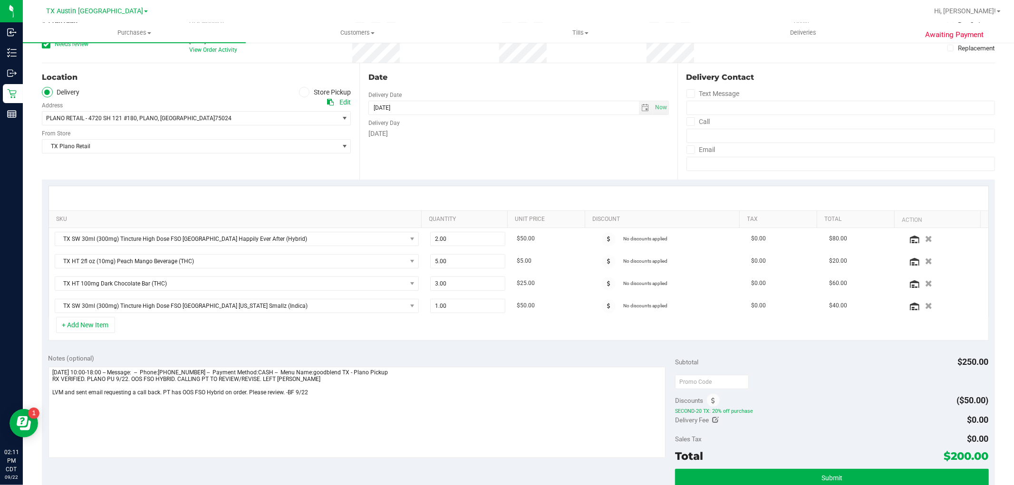
scroll to position [106, 0]
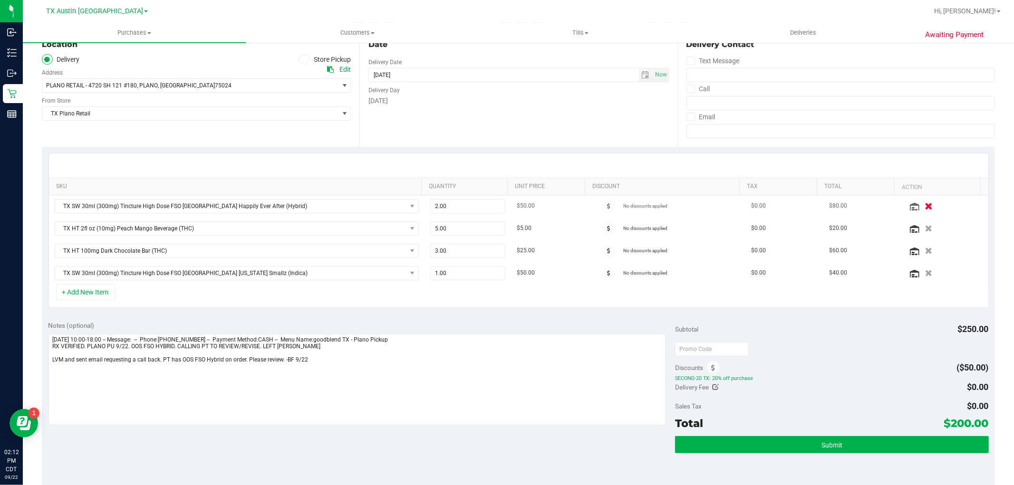
click at [925, 206] on icon "button" at bounding box center [929, 206] width 8 height 7
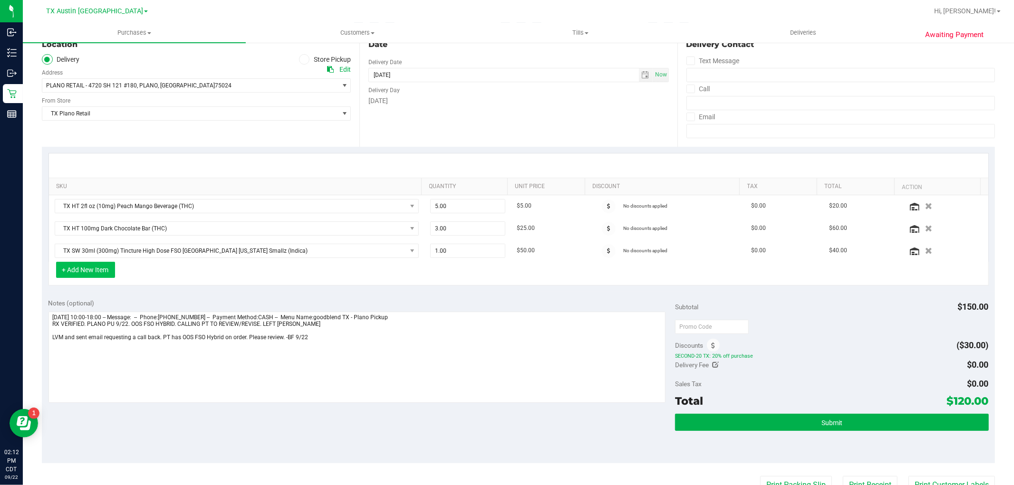
click at [105, 272] on button "+ Add New Item" at bounding box center [85, 270] width 59 height 16
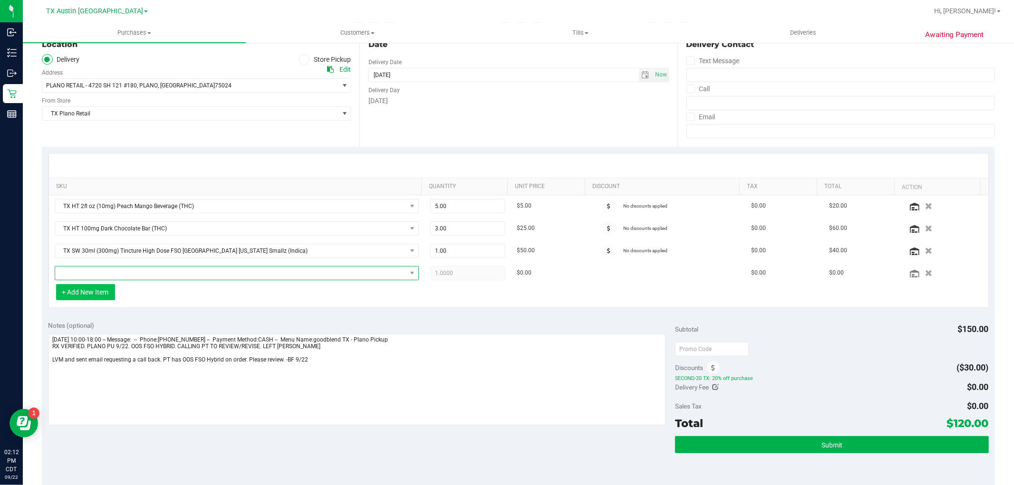
click at [105, 272] on span "NO DATA FOUND" at bounding box center [230, 273] width 351 height 13
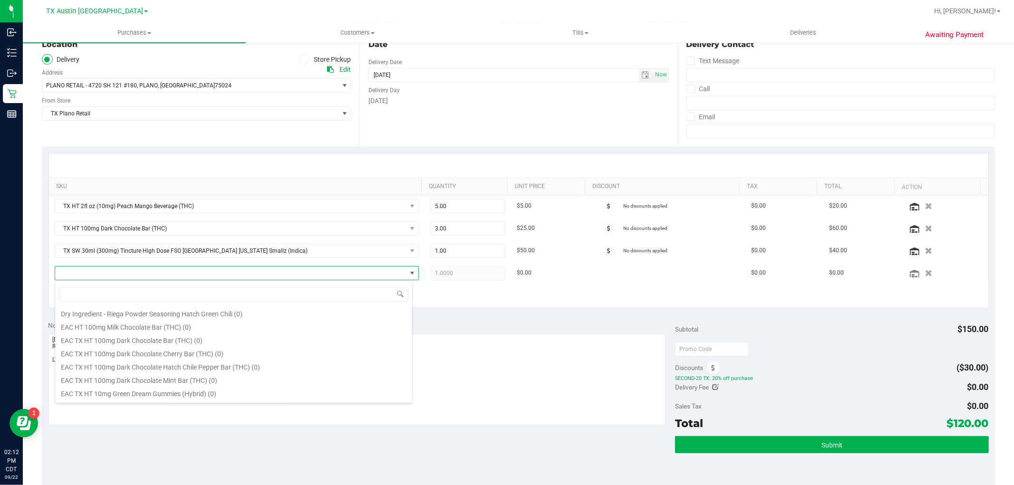
scroll to position [570, 0]
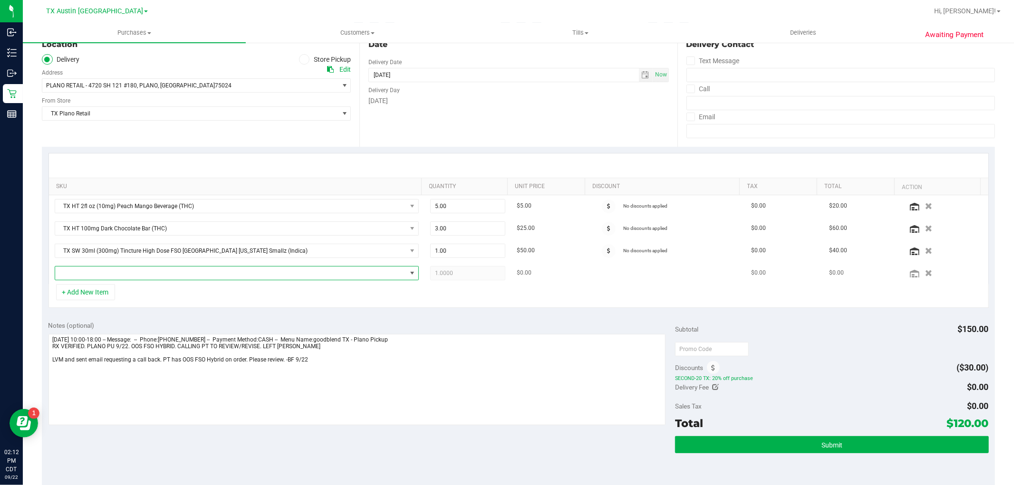
click at [135, 276] on span "NO DATA FOUND" at bounding box center [230, 273] width 351 height 13
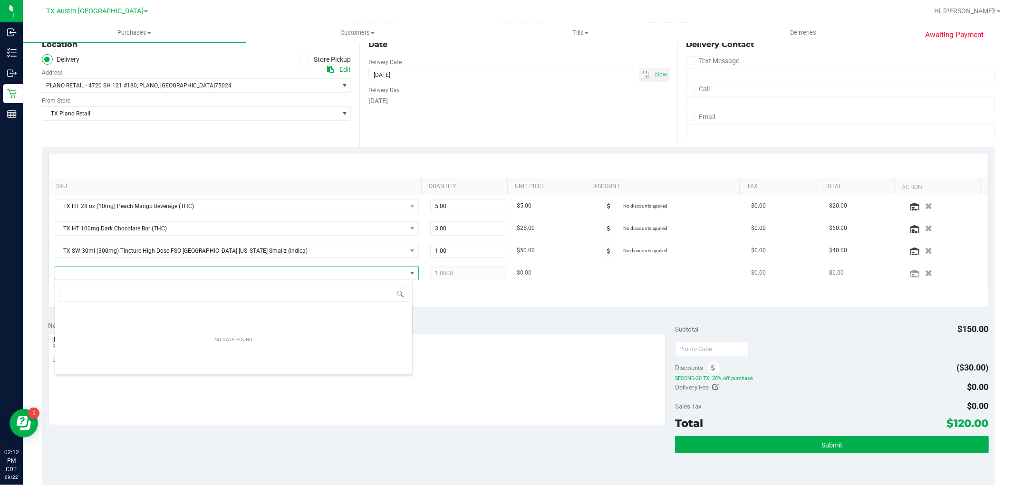
scroll to position [14, 358]
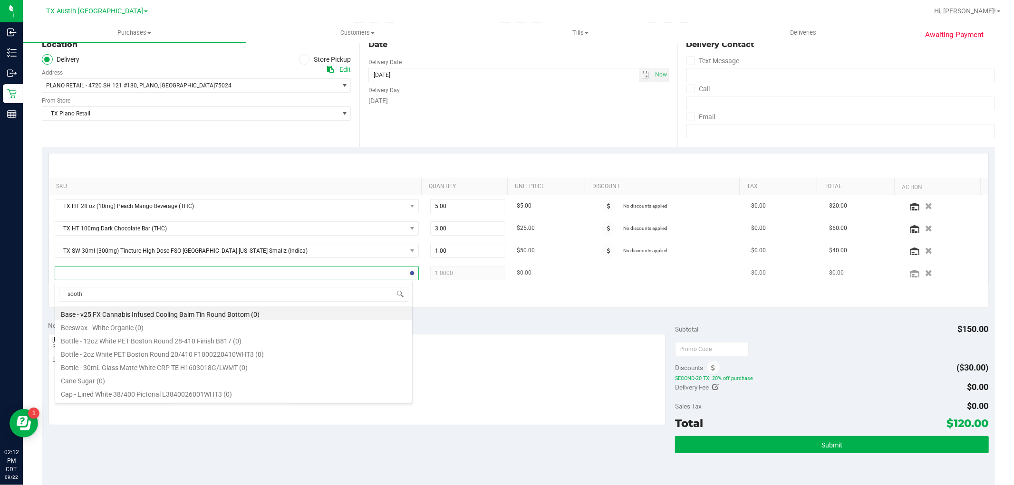
type input "soothe"
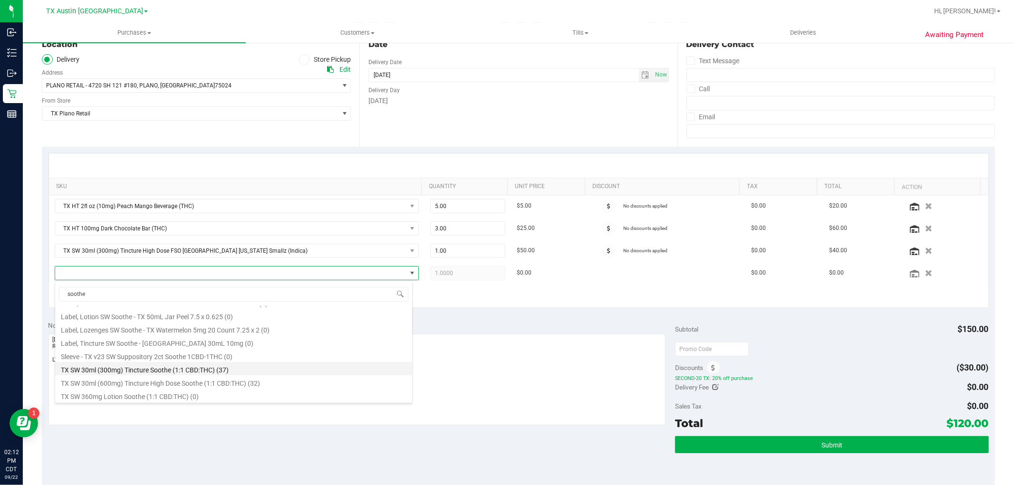
click at [212, 370] on li "TX SW 30ml (300mg) Tincture Soothe (1:1 CBD:THC) (37)" at bounding box center [233, 368] width 357 height 13
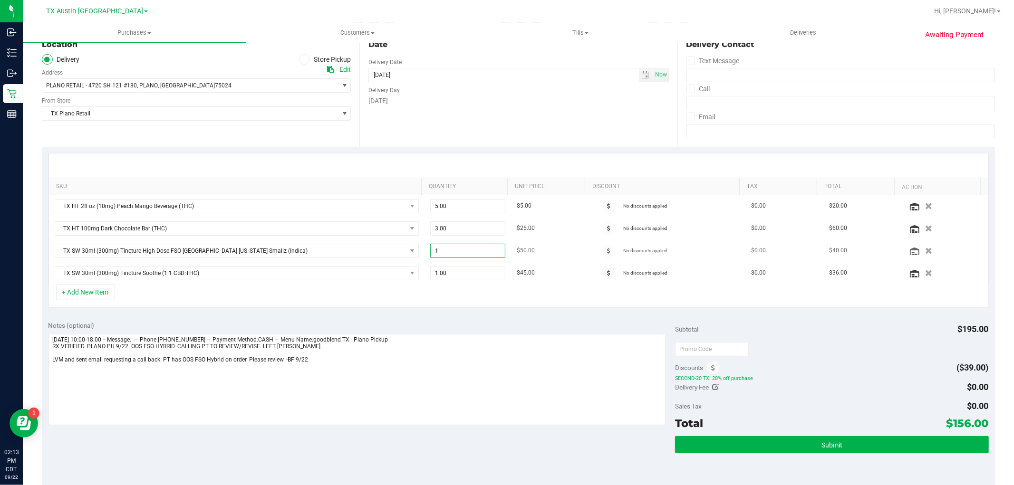
click at [455, 253] on span "1.00 1" at bounding box center [467, 251] width 75 height 14
click at [476, 257] on span "1.00 1" at bounding box center [467, 251] width 75 height 14
click at [476, 257] on input "1" at bounding box center [468, 250] width 74 height 13
click at [197, 289] on div "+ Add New Item" at bounding box center [518, 296] width 940 height 24
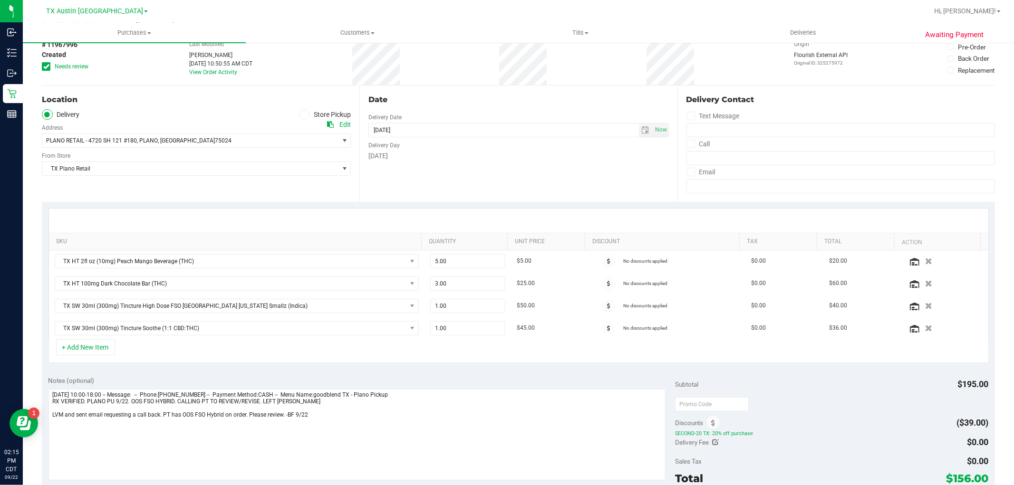
scroll to position [0, 0]
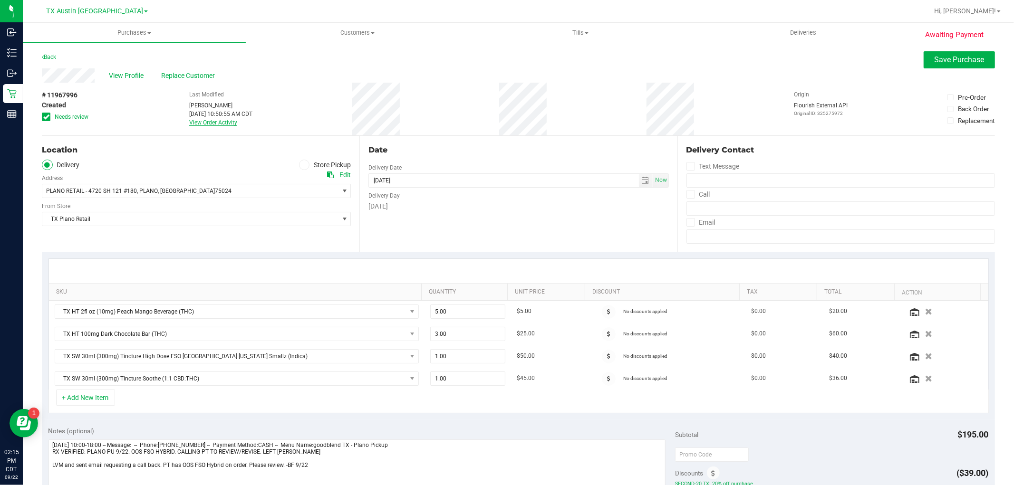
click at [210, 124] on link "View Order Activity" at bounding box center [213, 122] width 48 height 7
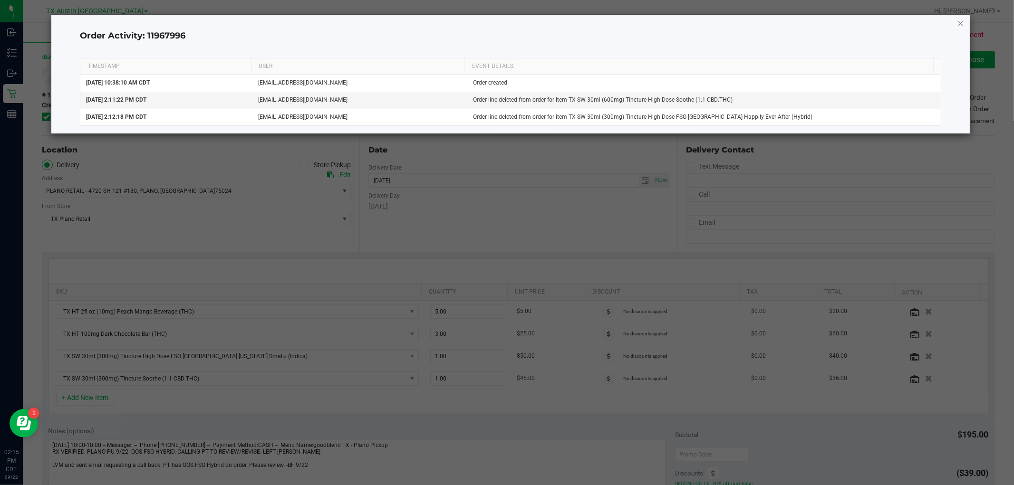
click at [959, 24] on icon "button" at bounding box center [960, 22] width 7 height 11
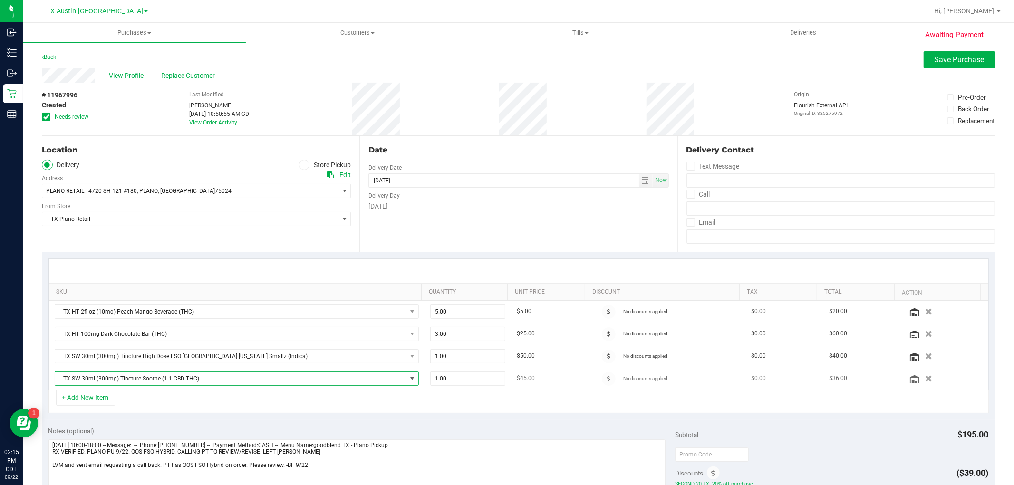
click at [395, 382] on span "TX SW 30ml (300mg) Tincture Soothe (1:1 CBD:THC)" at bounding box center [230, 378] width 351 height 13
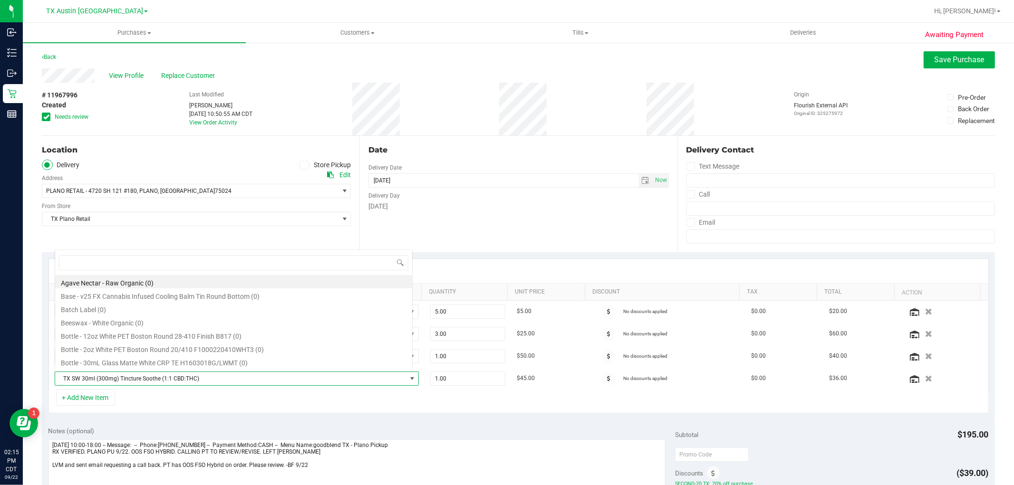
scroll to position [14, 355]
type input "high"
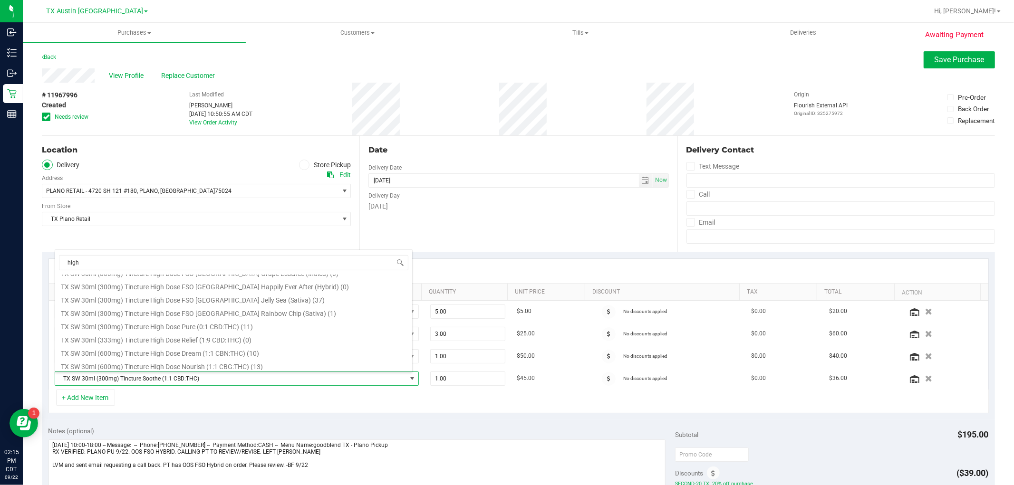
scroll to position [211, 0]
click at [254, 362] on li "TX SW 30ml (600mg) Tincture High Dose Soothe (1:1 CBD:THC) (32)" at bounding box center [233, 363] width 357 height 13
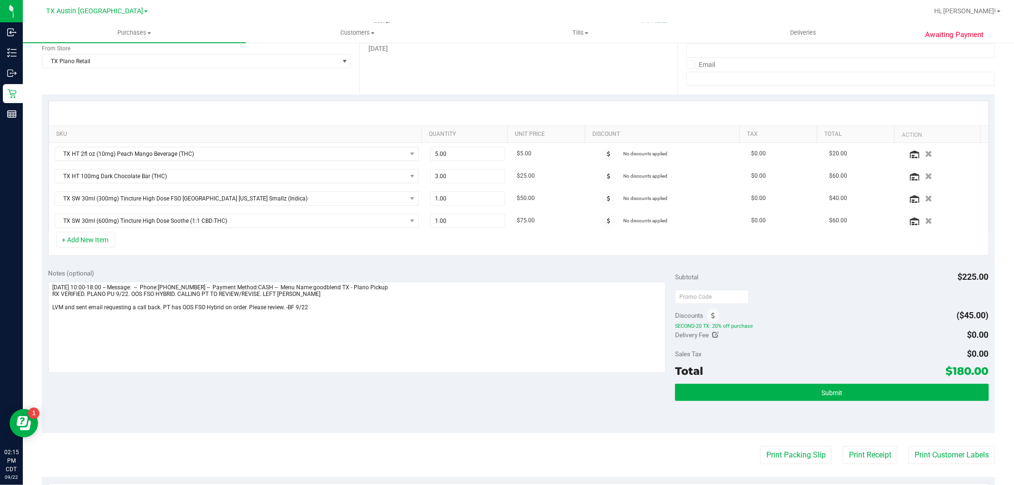
scroll to position [158, 0]
click at [94, 237] on button "+ Add New Item" at bounding box center [85, 239] width 59 height 16
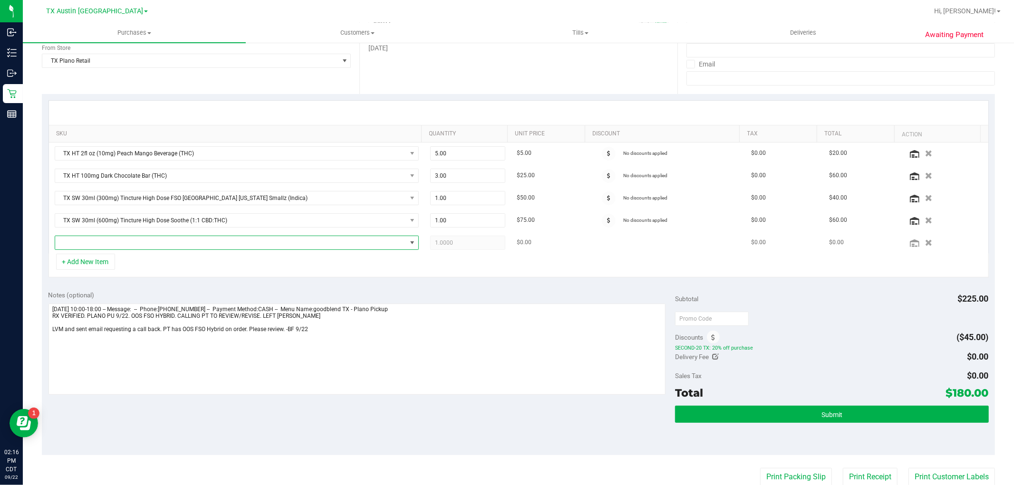
click at [91, 242] on span "NO DATA FOUND" at bounding box center [230, 242] width 351 height 13
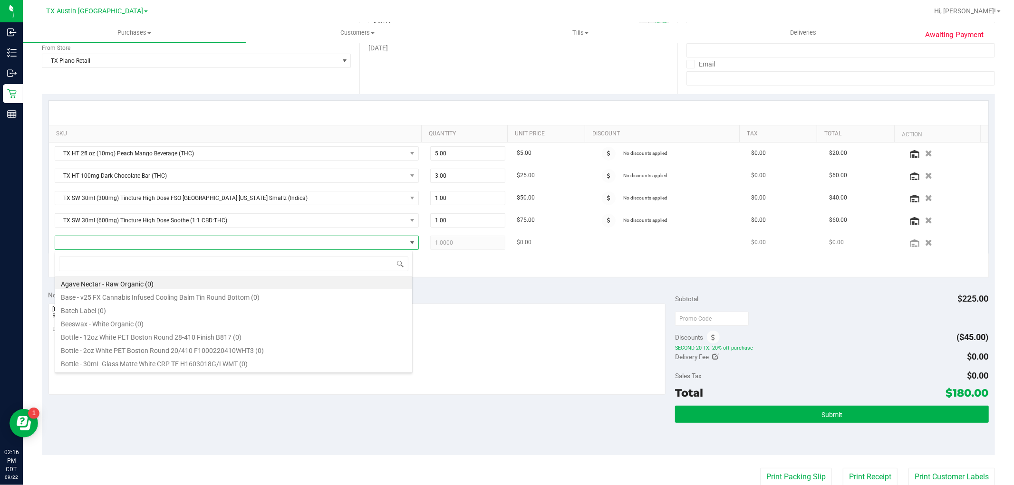
scroll to position [14, 358]
type input "sativa"
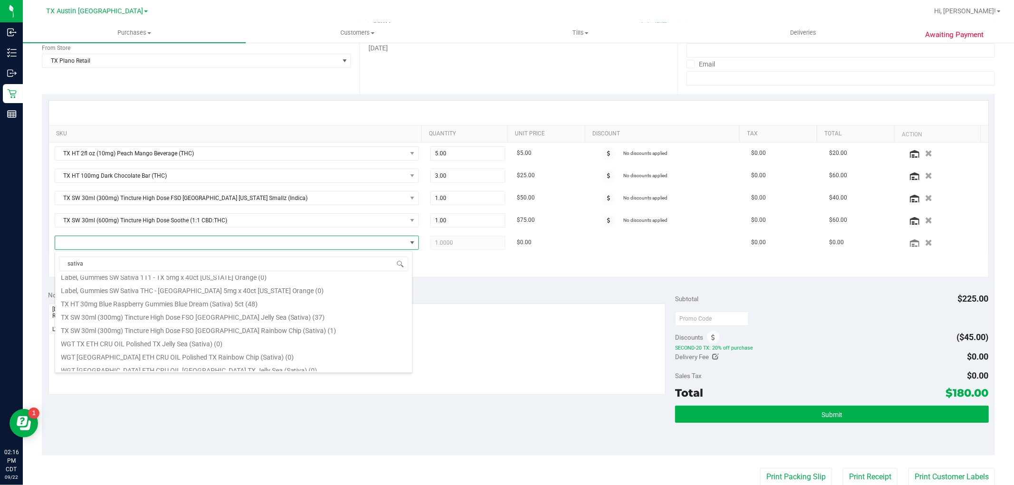
scroll to position [106, 0]
click at [271, 296] on li "TX SW 30ml (300mg) Tincture High Dose FSO [GEOGRAPHIC_DATA] Jelly Sea (Sativa) …" at bounding box center [233, 296] width 357 height 13
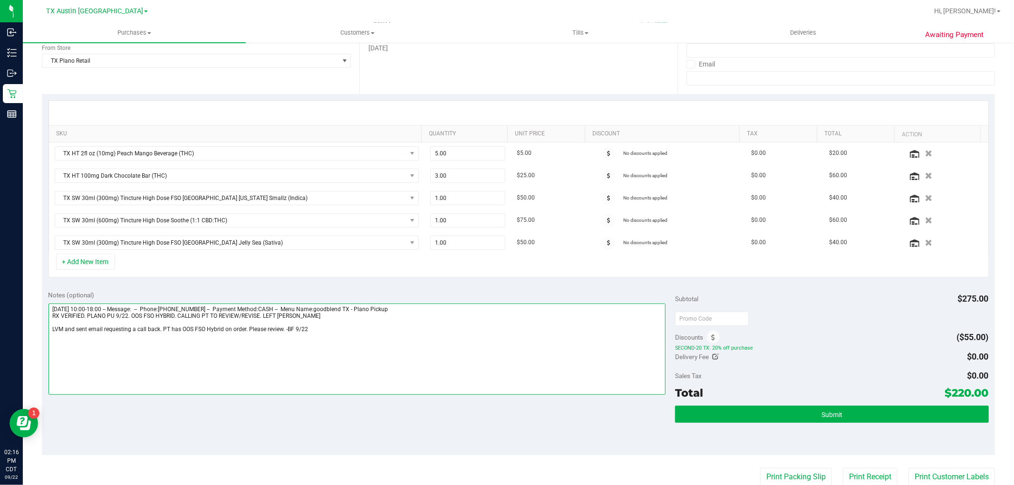
click at [343, 332] on textarea at bounding box center [356, 349] width 617 height 91
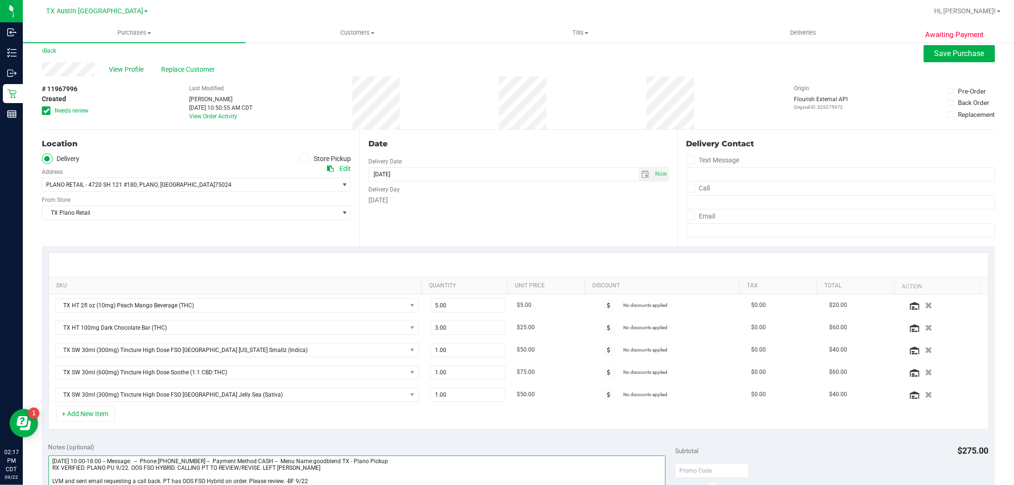
scroll to position [0, 0]
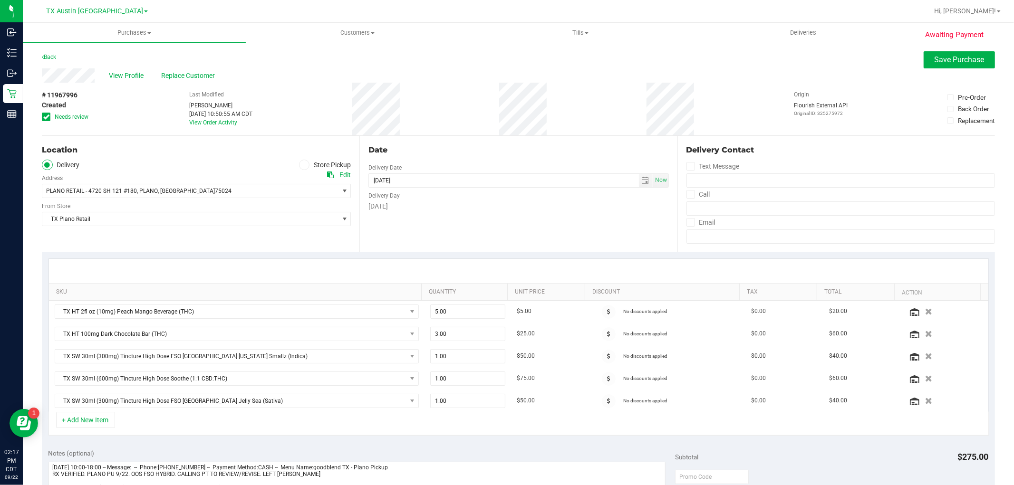
click at [48, 117] on icon at bounding box center [46, 117] width 6 height 0
click at [0, 0] on input "Needs review" at bounding box center [0, 0] width 0 height 0
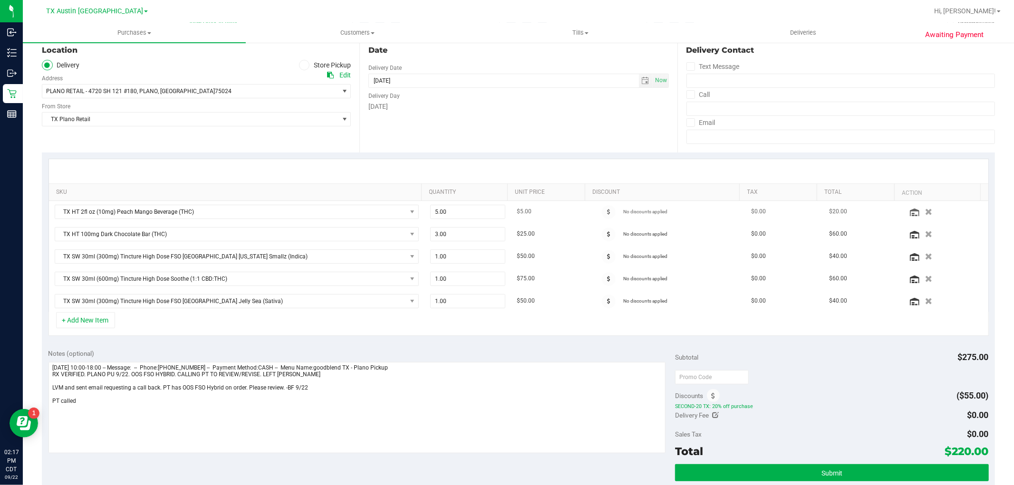
scroll to position [106, 0]
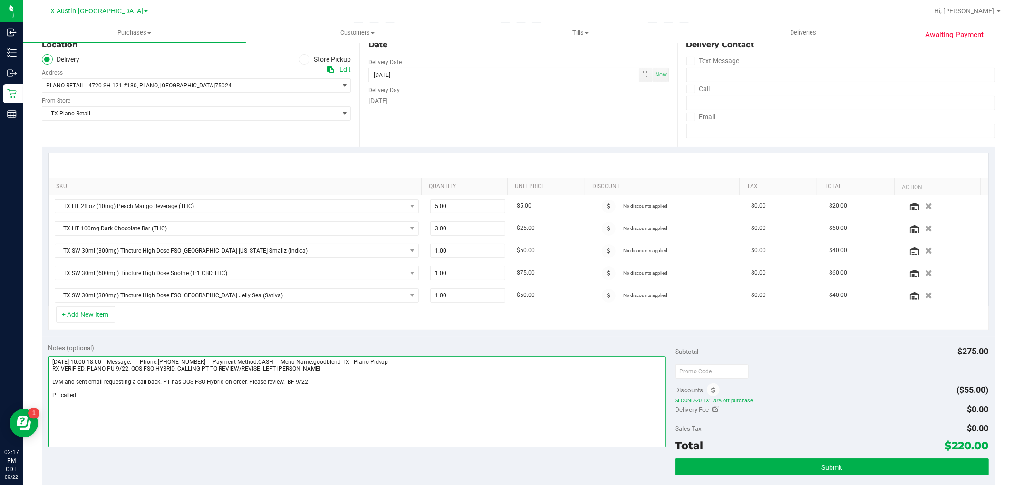
click at [140, 406] on textarea at bounding box center [356, 402] width 617 height 91
type textarea "[DATE] 10:00-18:00 -- Message: -- Phone:[PHONE_NUMBER] -- Payment Method:CASH -…"
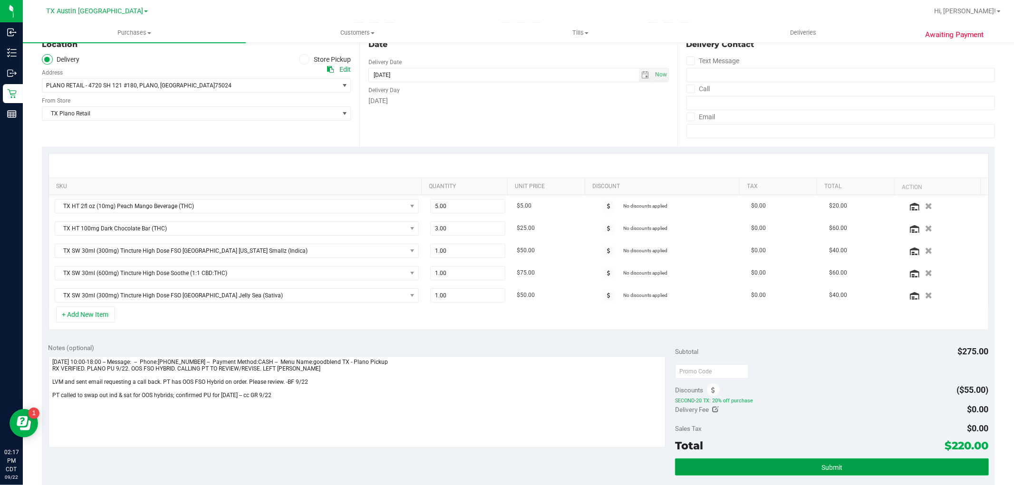
click at [845, 466] on button "Submit" at bounding box center [831, 467] width 313 height 17
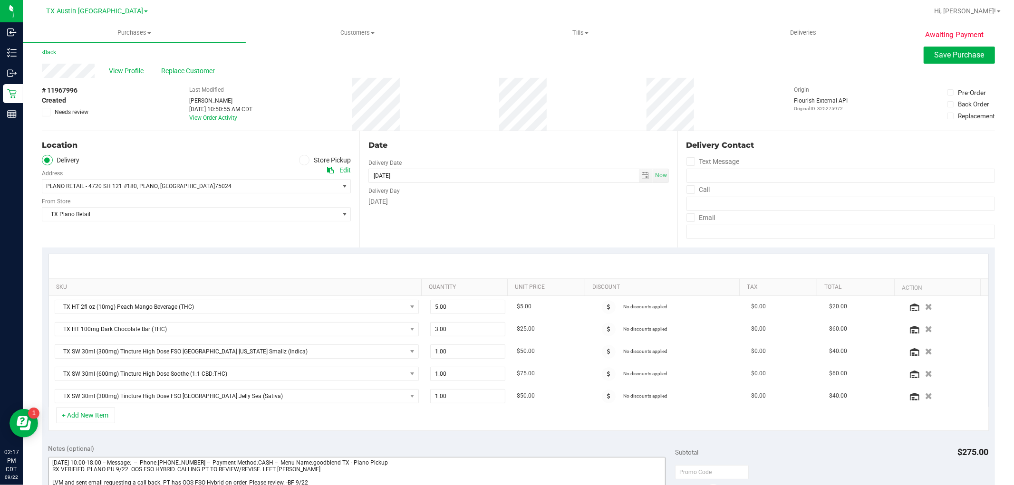
scroll to position [0, 0]
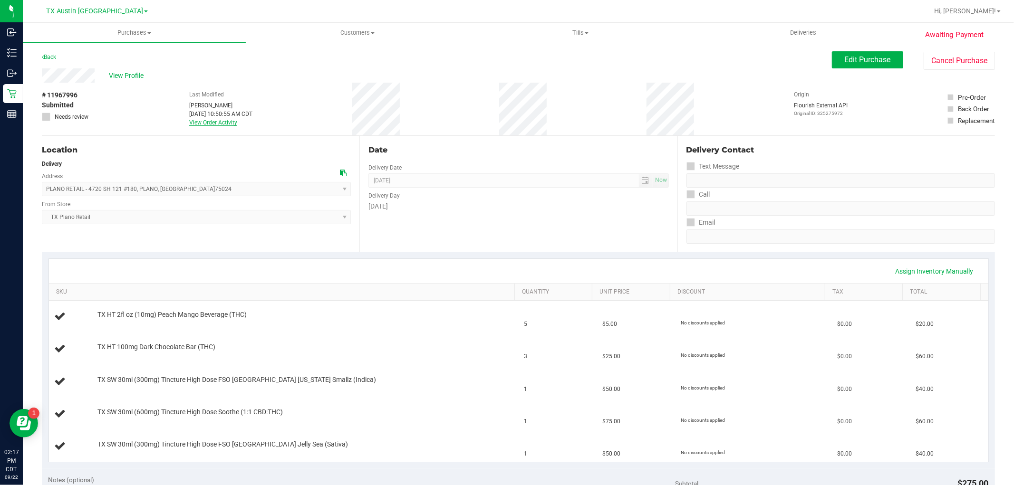
click at [230, 124] on link "View Order Activity" at bounding box center [213, 122] width 48 height 7
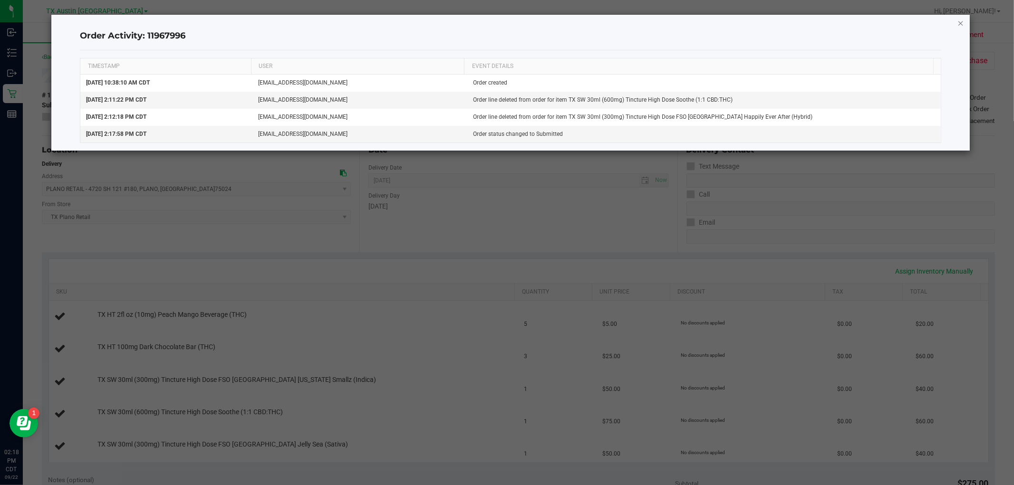
click at [962, 26] on icon "button" at bounding box center [960, 22] width 7 height 11
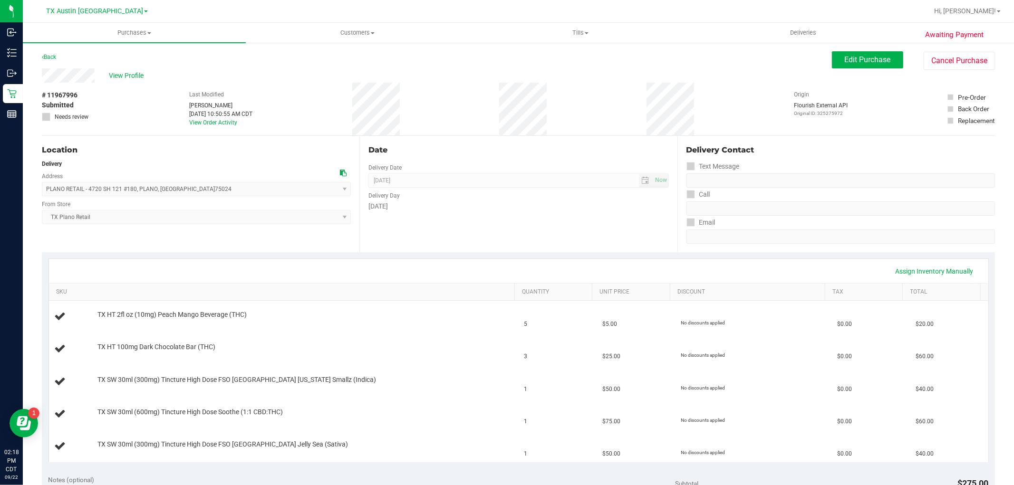
scroll to position [106, 0]
